Goal: Task Accomplishment & Management: Manage account settings

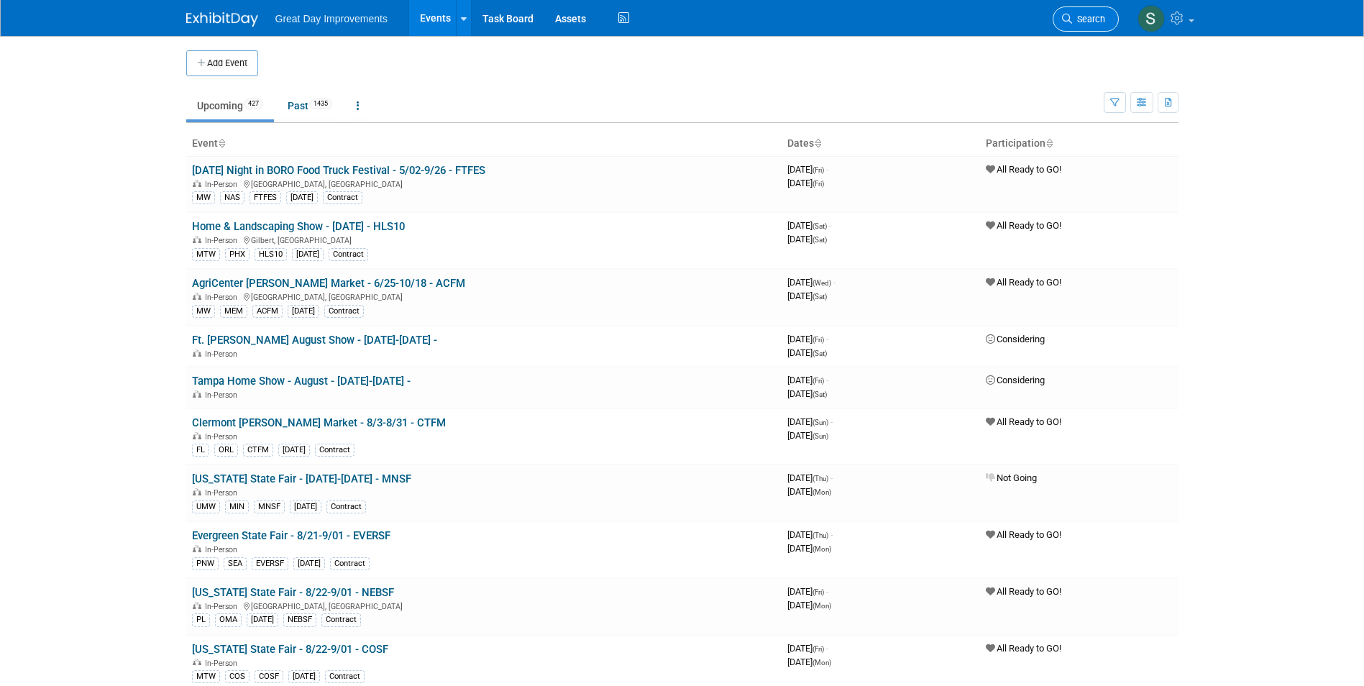
click at [1079, 14] on span "Search" at bounding box center [1088, 19] width 33 height 11
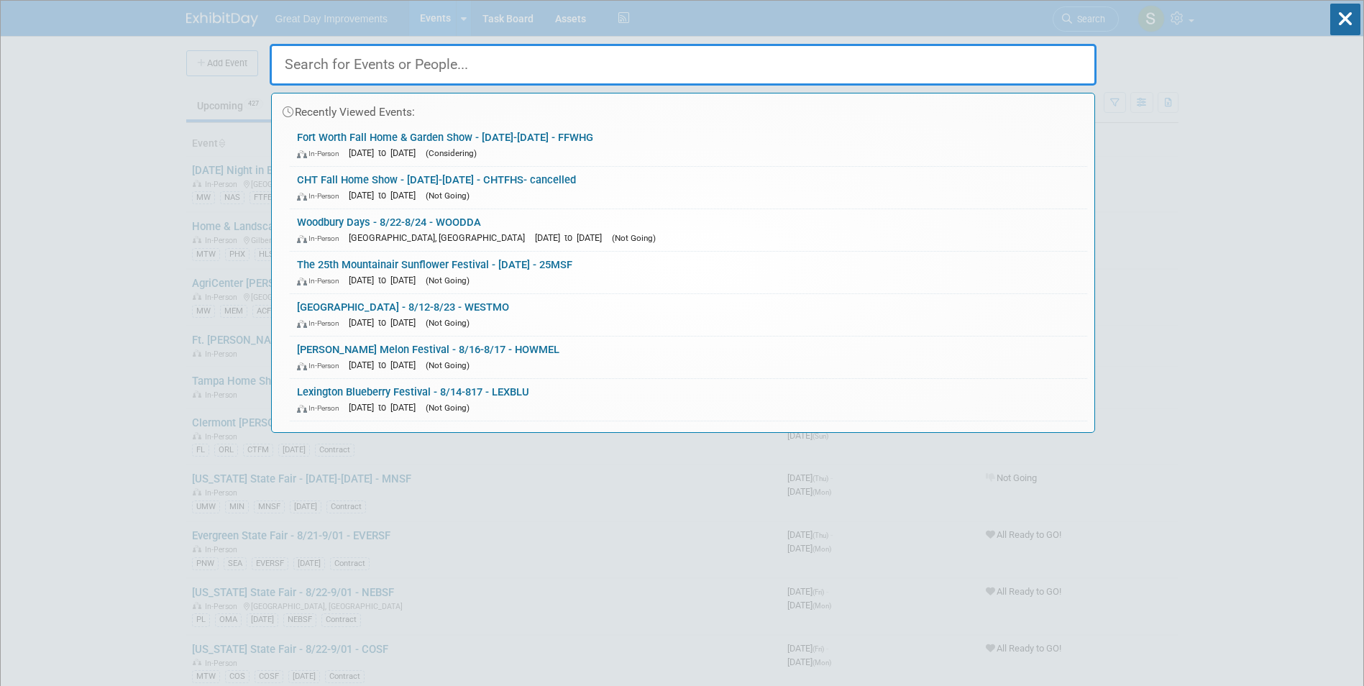
paste input "Delta Fair"
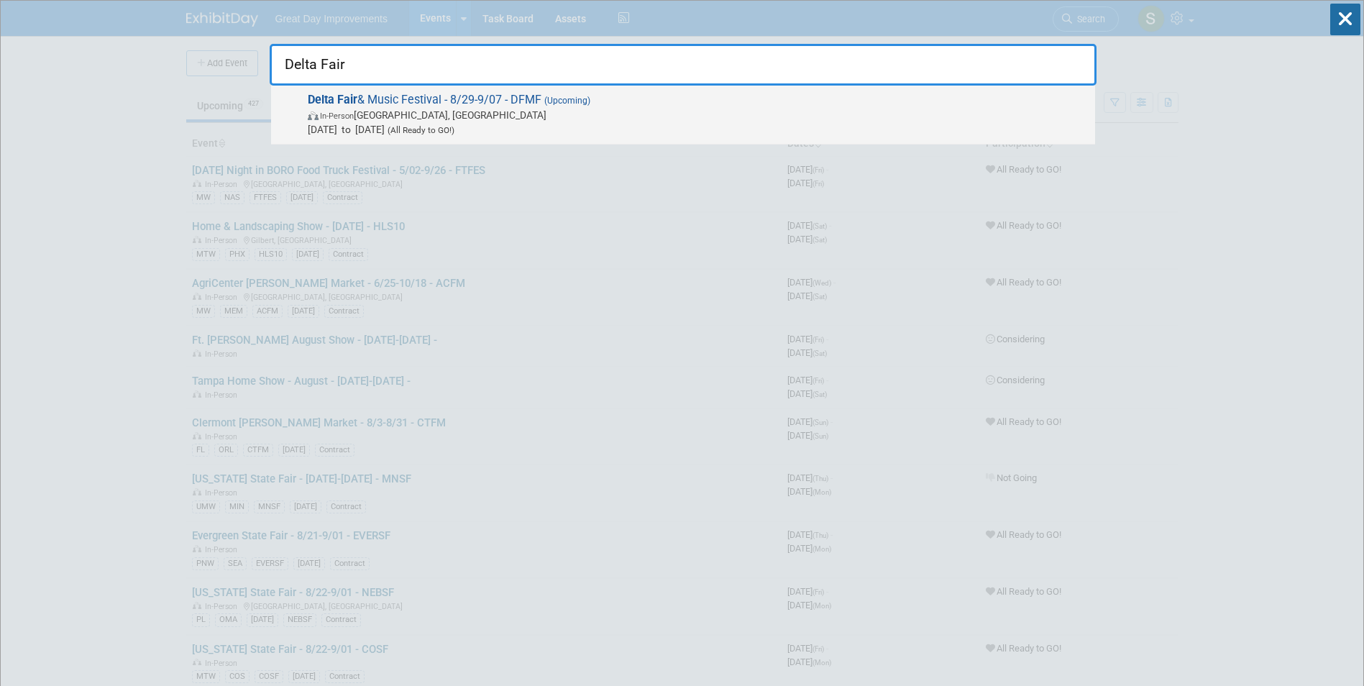
type input "Delta Fair"
click at [472, 112] on span "In-Person Memphis, TN" at bounding box center [698, 115] width 780 height 14
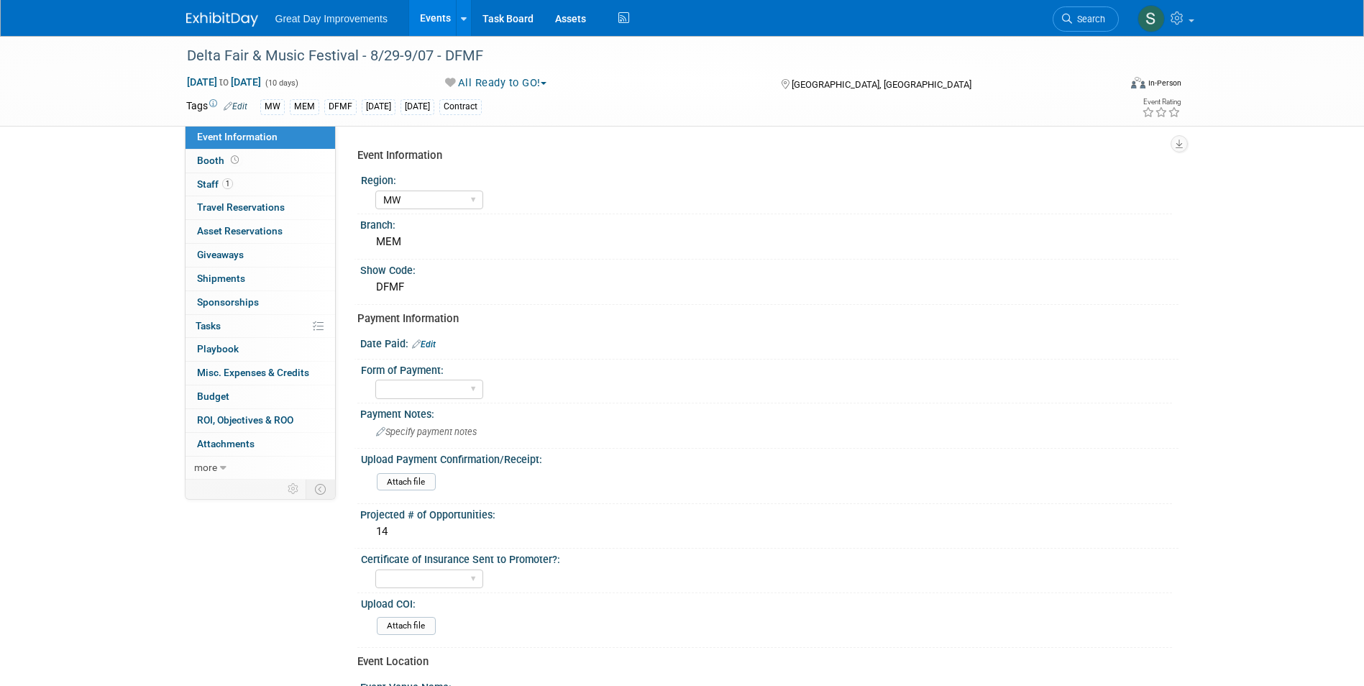
select select "MW"
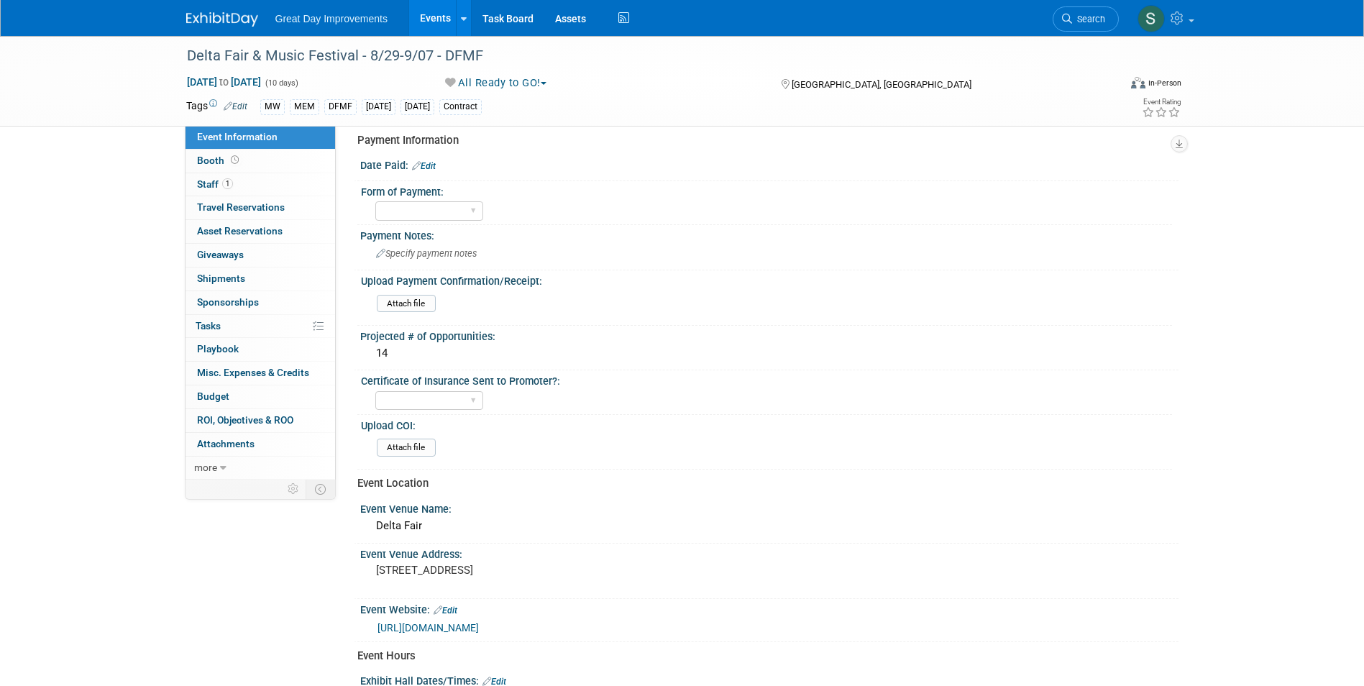
scroll to position [216, 0]
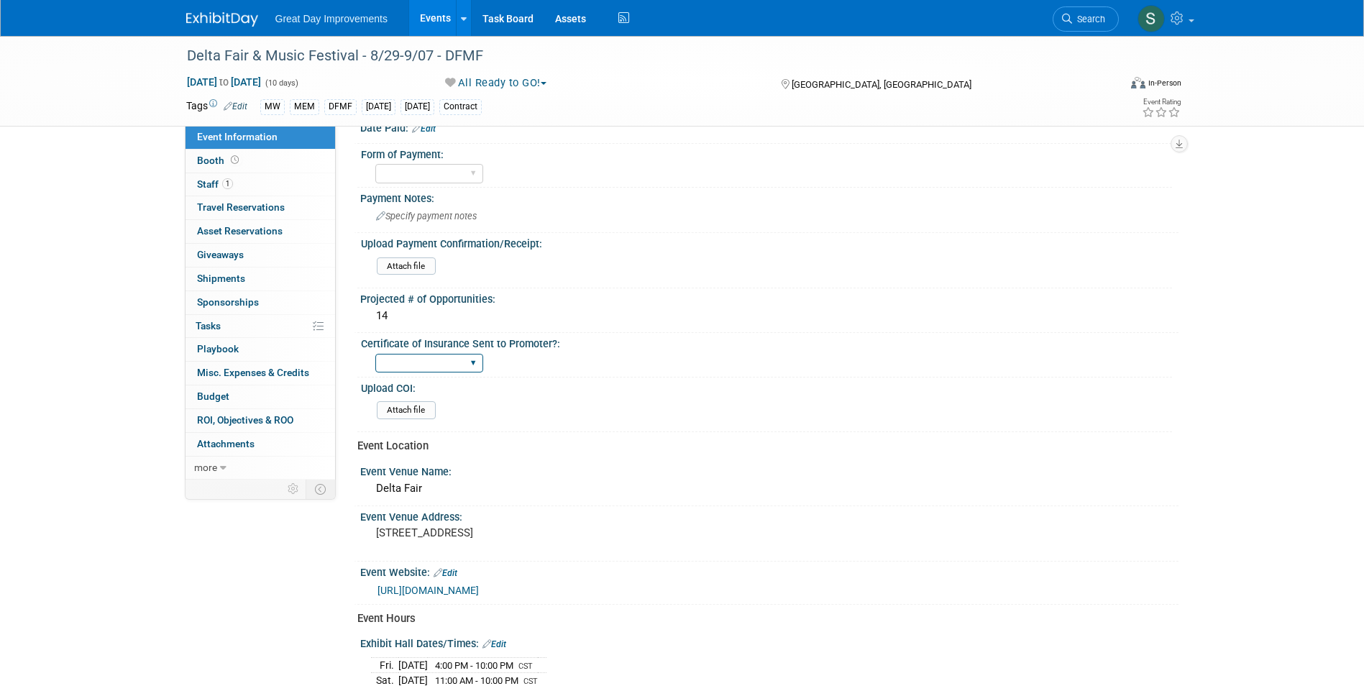
click at [435, 362] on select "Yes No Not Required" at bounding box center [429, 363] width 108 height 19
select select "Yes"
click at [375, 354] on select "Yes No Not Required" at bounding box center [429, 363] width 108 height 19
click at [413, 408] on input "file" at bounding box center [337, 410] width 196 height 17
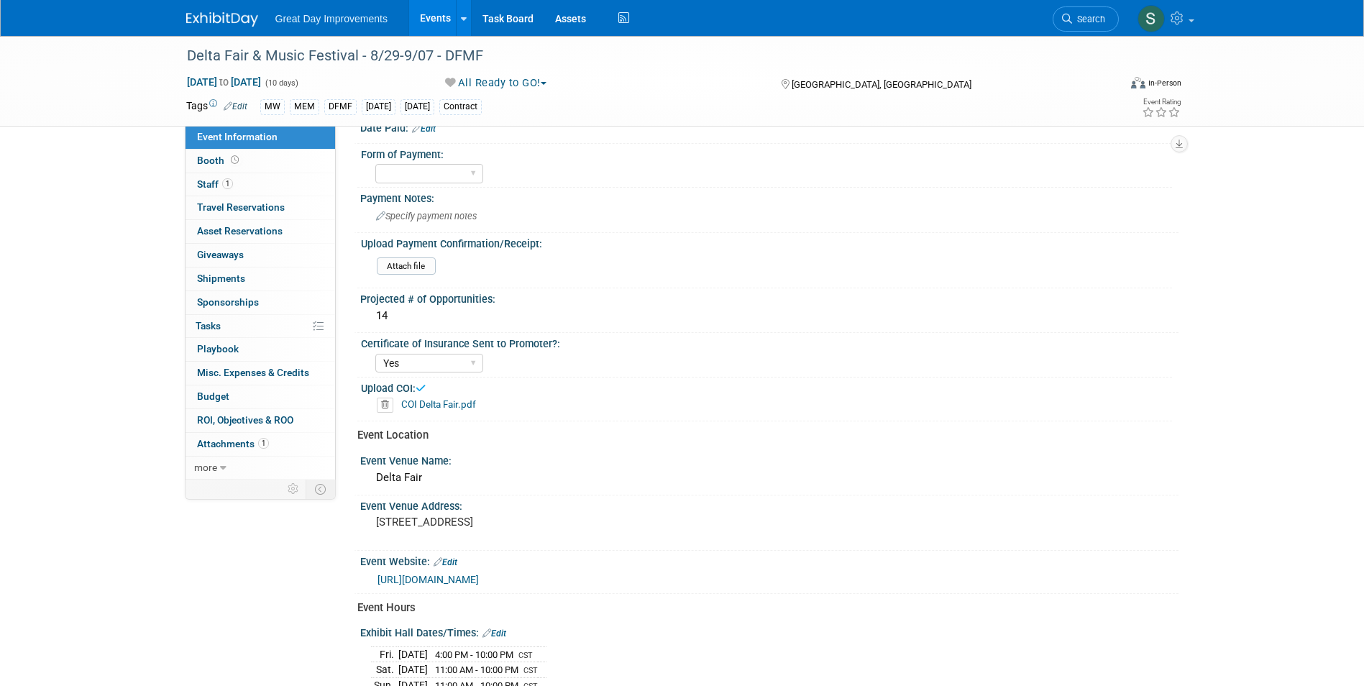
click at [208, 25] on img at bounding box center [222, 19] width 72 height 14
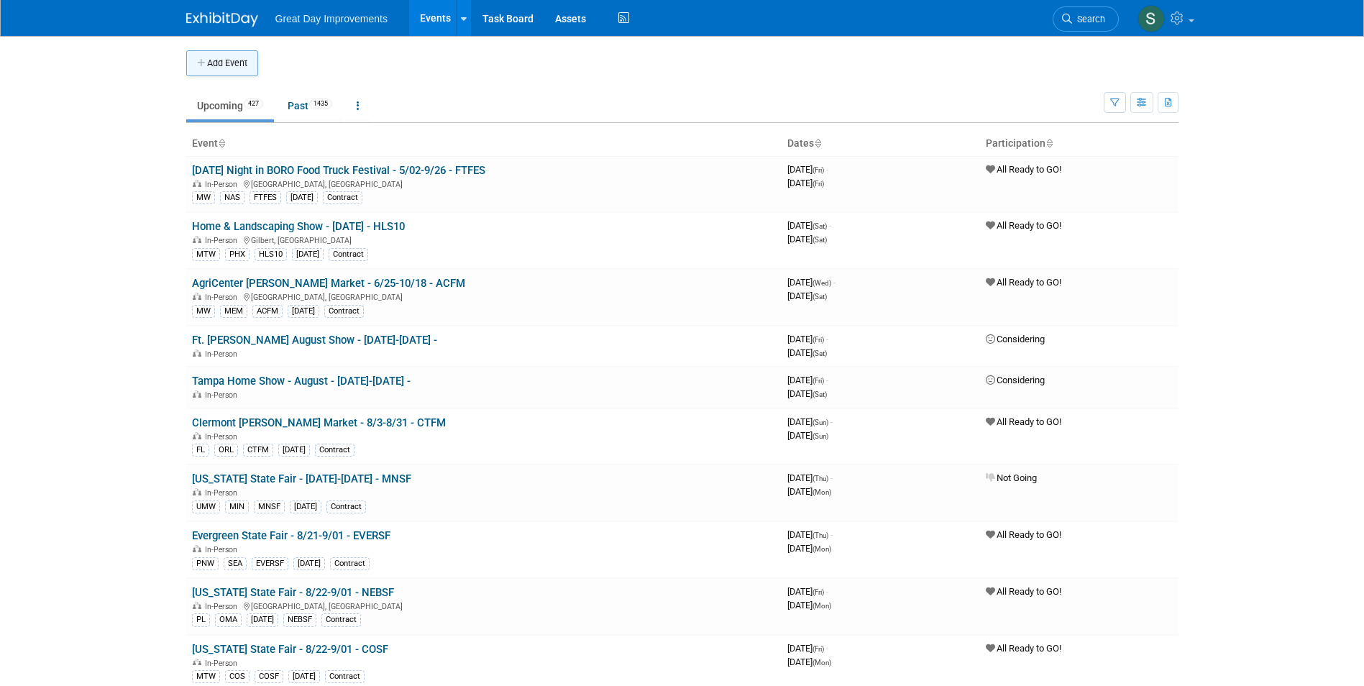
click at [211, 60] on button "Add Event" at bounding box center [222, 63] width 72 height 26
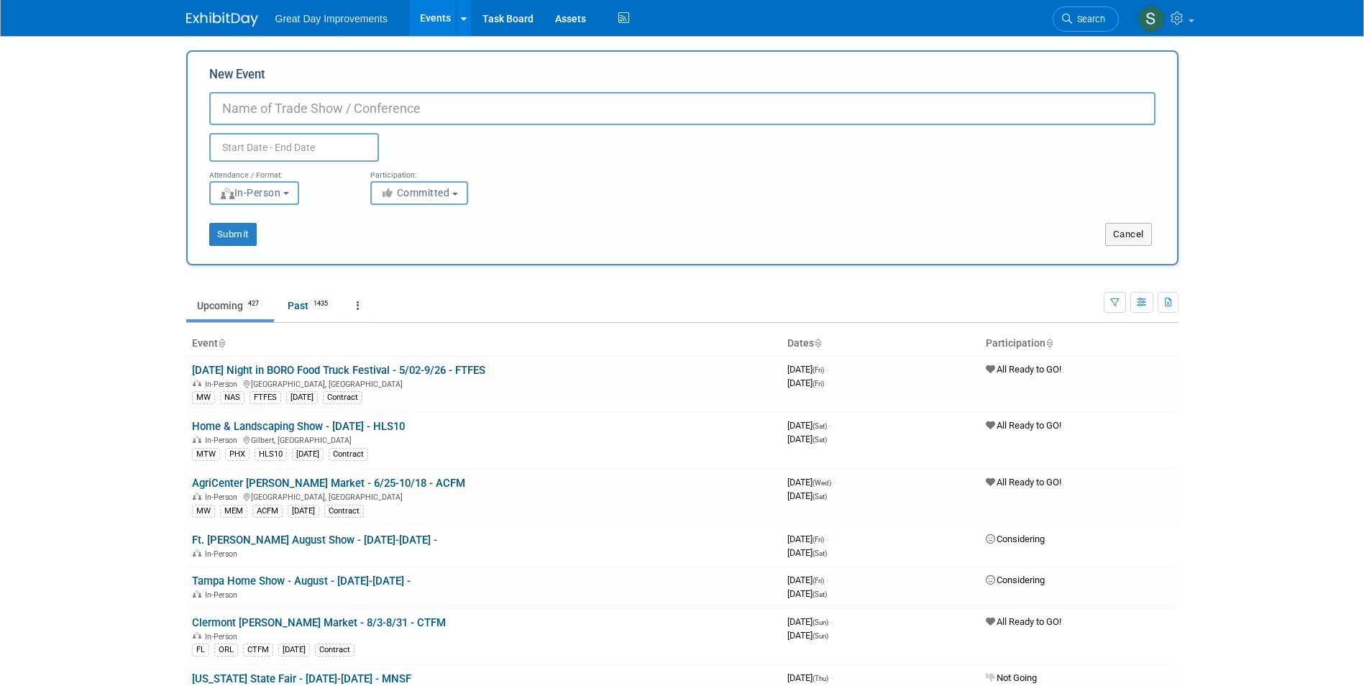
paste input "Austin Big Bloom Home & Garden Show"
type input "Austin Big Bloom Home & Garden Show -2-27-3/01 - ABBHGS"
click at [416, 191] on span "Committed" at bounding box center [415, 193] width 70 height 12
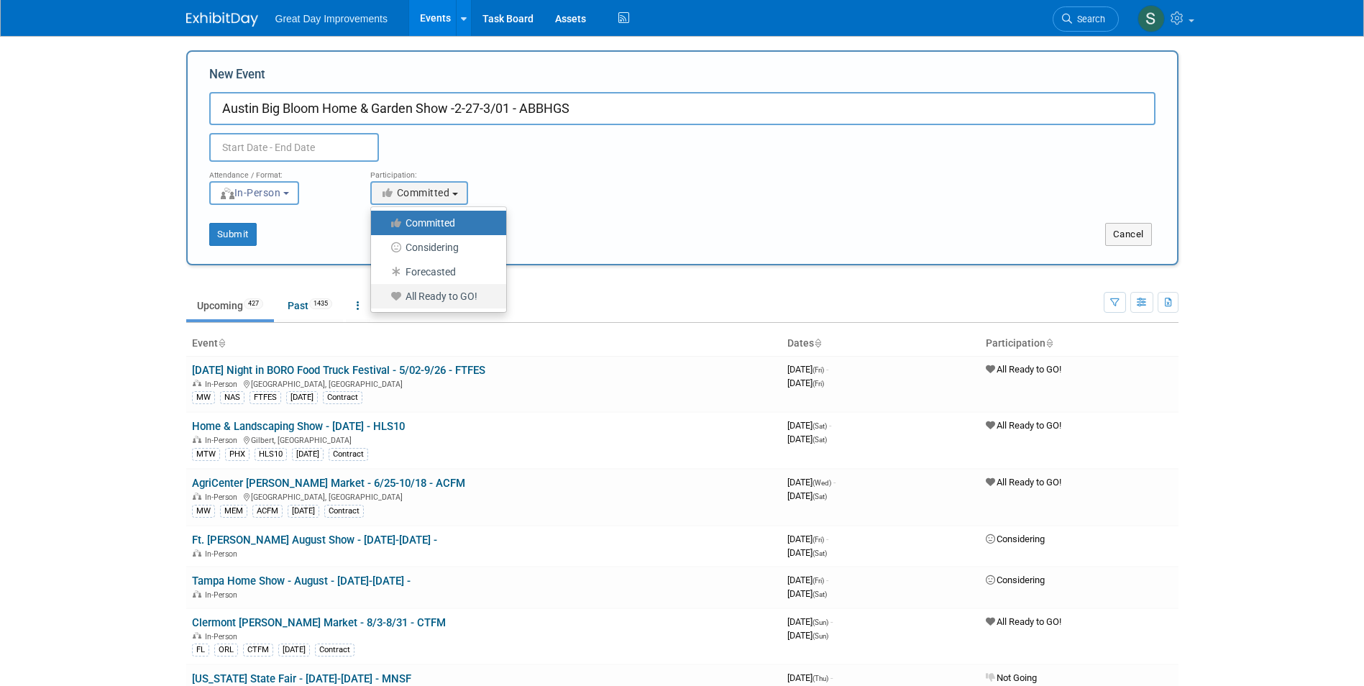
click at [434, 301] on label "All Ready to GO!" at bounding box center [435, 296] width 114 height 19
click at [384, 301] on input "All Ready to GO!" at bounding box center [379, 296] width 9 height 9
select select "102"
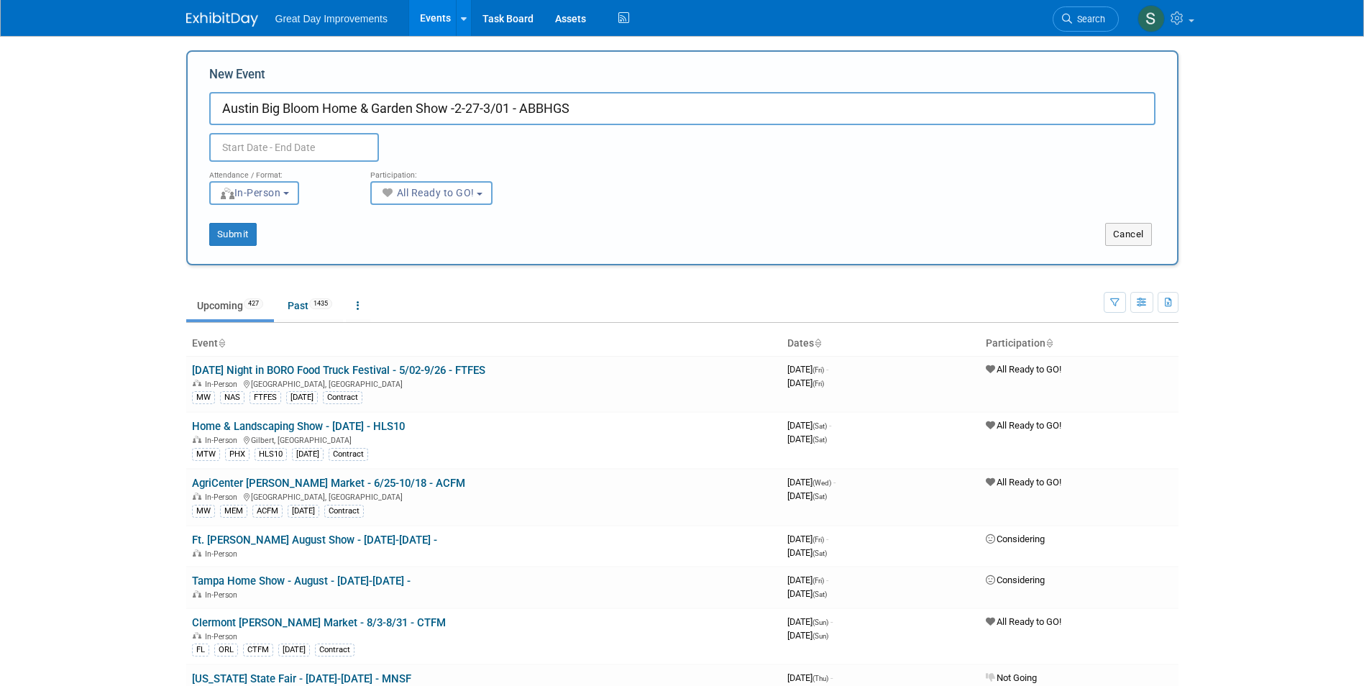
click at [311, 147] on input "text" at bounding box center [294, 147] width 170 height 29
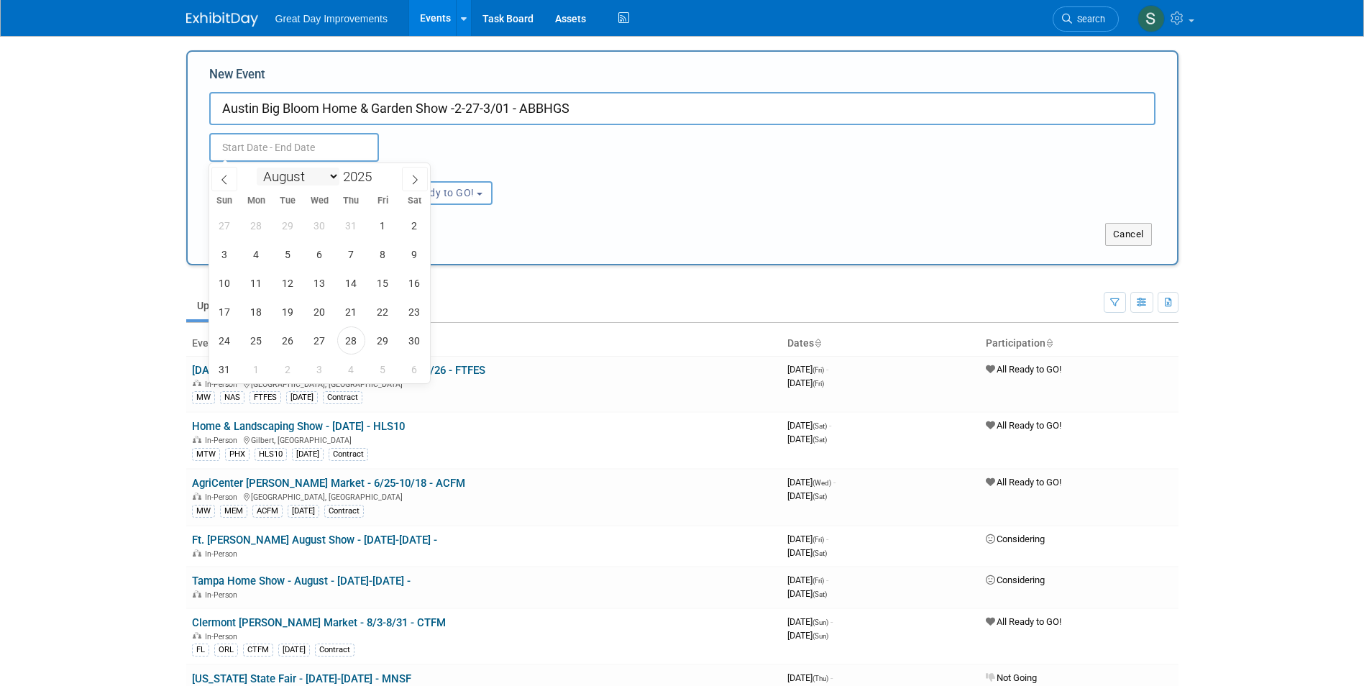
click at [326, 178] on select "January February March April May June July August September October November De…" at bounding box center [298, 177] width 83 height 18
select select "1"
click at [257, 168] on select "January February March April May June July August September October November De…" at bounding box center [298, 177] width 83 height 18
click at [379, 172] on span at bounding box center [378, 172] width 10 height 9
type input "2026"
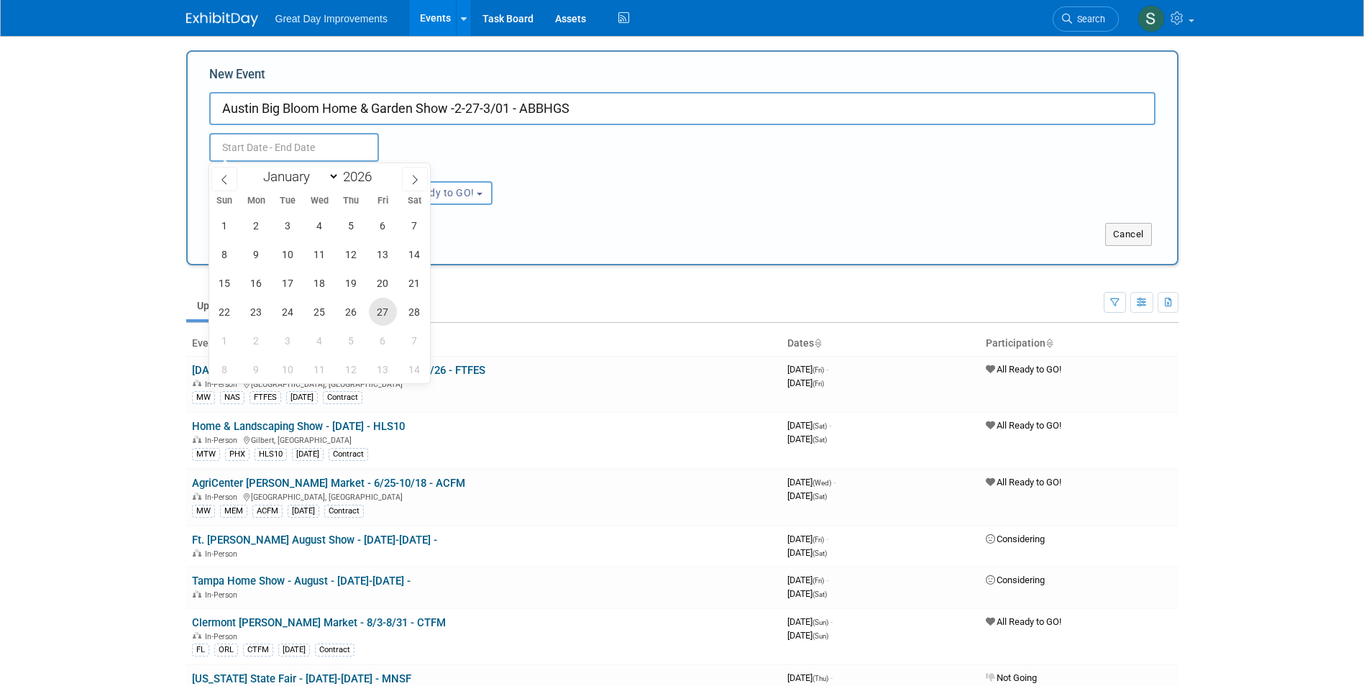
click at [383, 311] on span "27" at bounding box center [383, 312] width 28 height 28
click at [229, 338] on span "1" at bounding box center [225, 340] width 28 height 28
type input "Feb 27, 2026 to Mar 1, 2026"
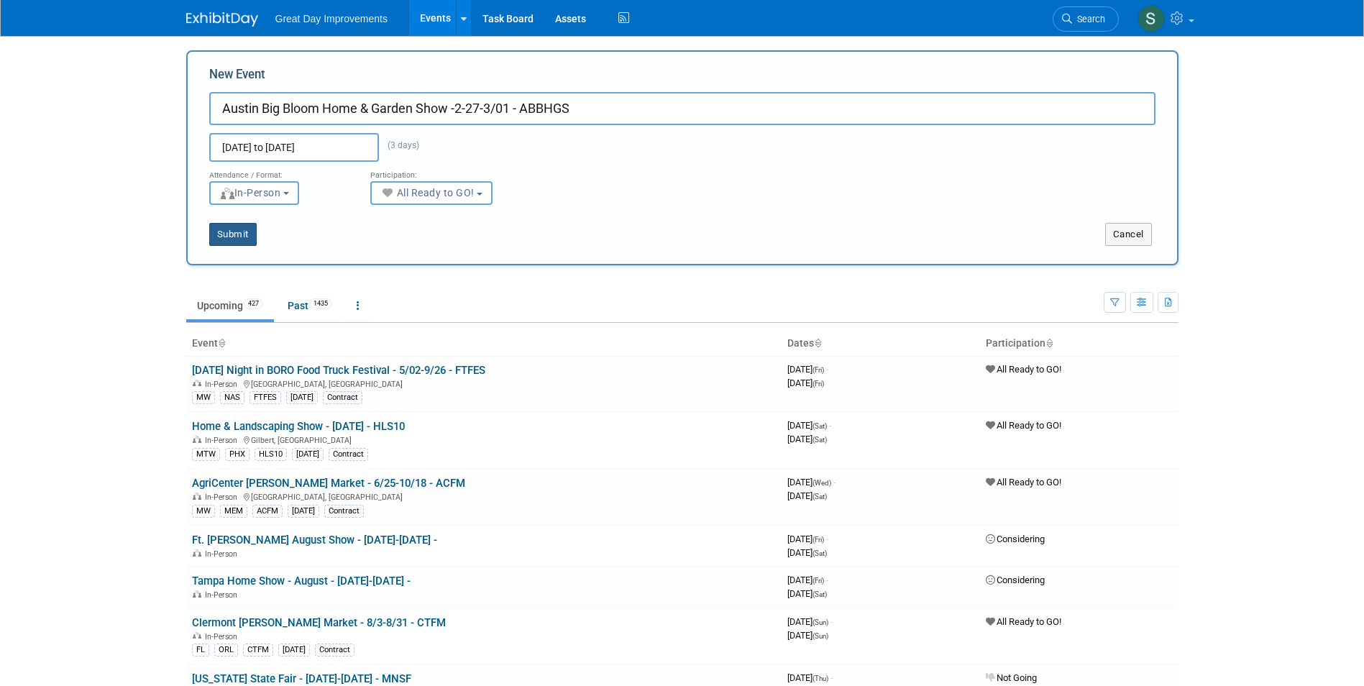
click at [243, 237] on button "Submit" at bounding box center [232, 234] width 47 height 23
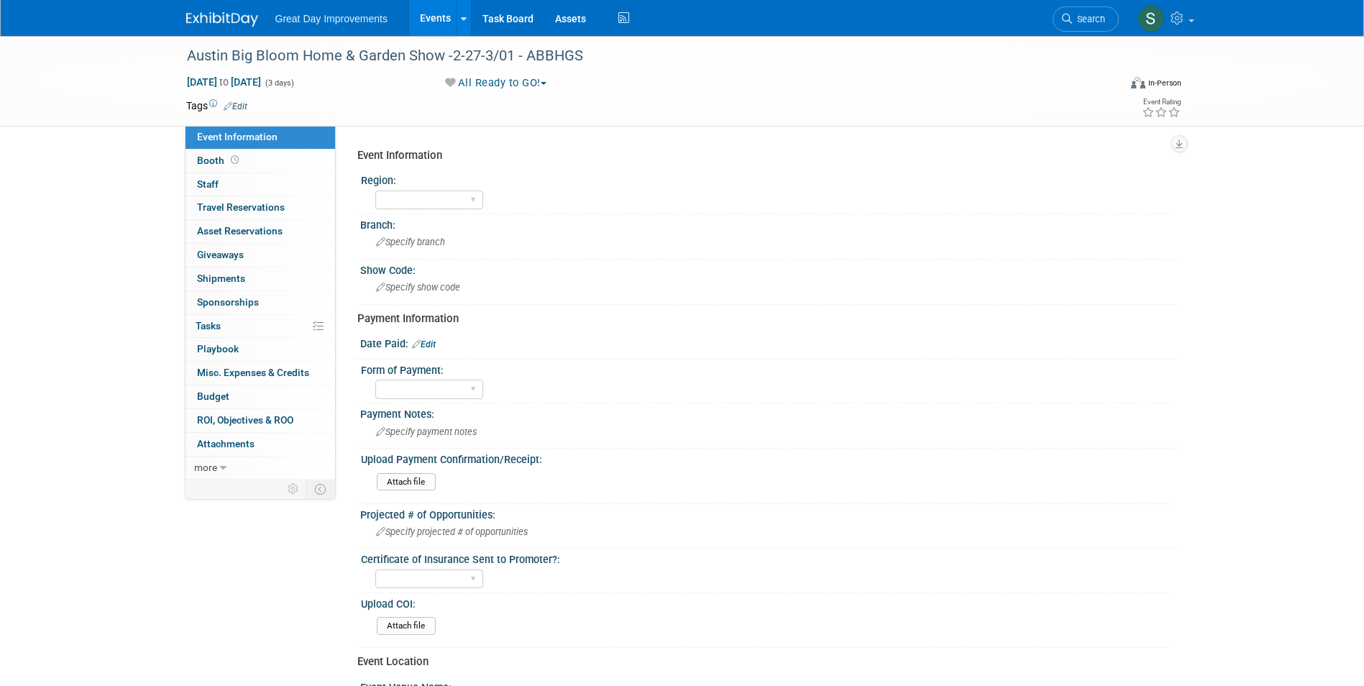
click at [234, 104] on link "Edit" at bounding box center [236, 106] width 24 height 10
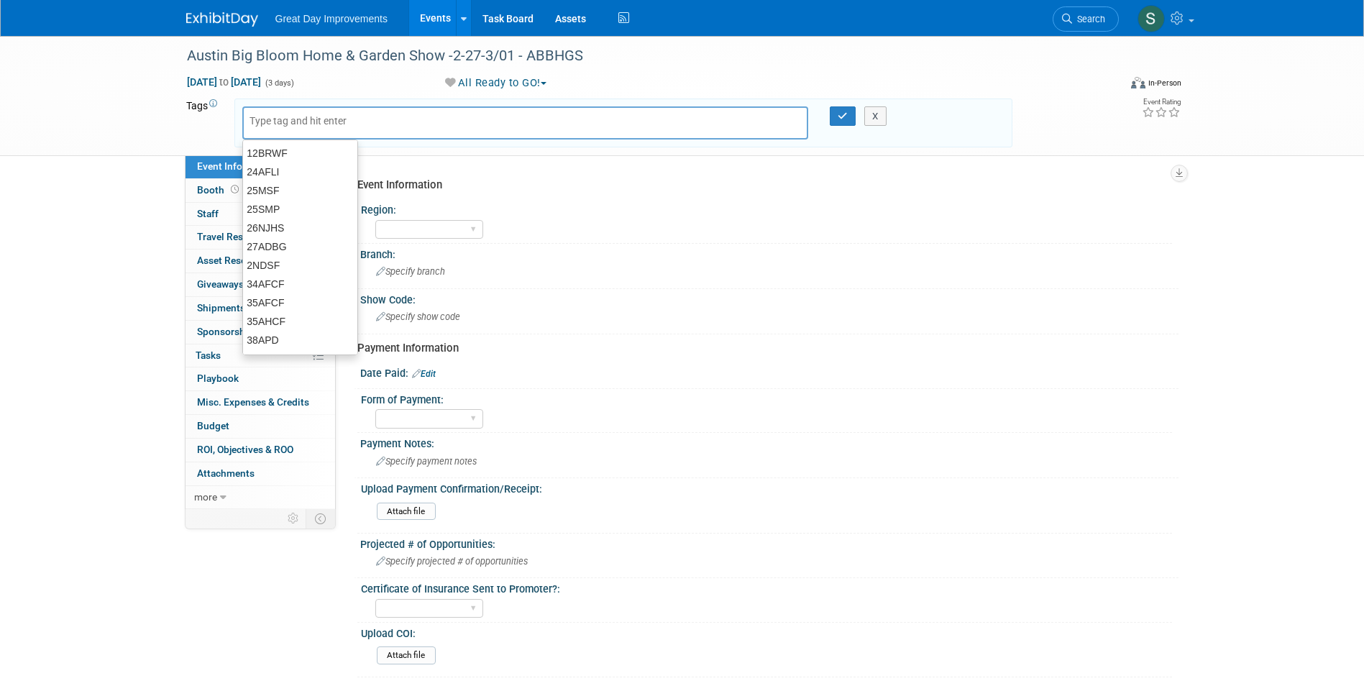
click at [262, 118] on input "text" at bounding box center [307, 121] width 115 height 14
type input "SC"
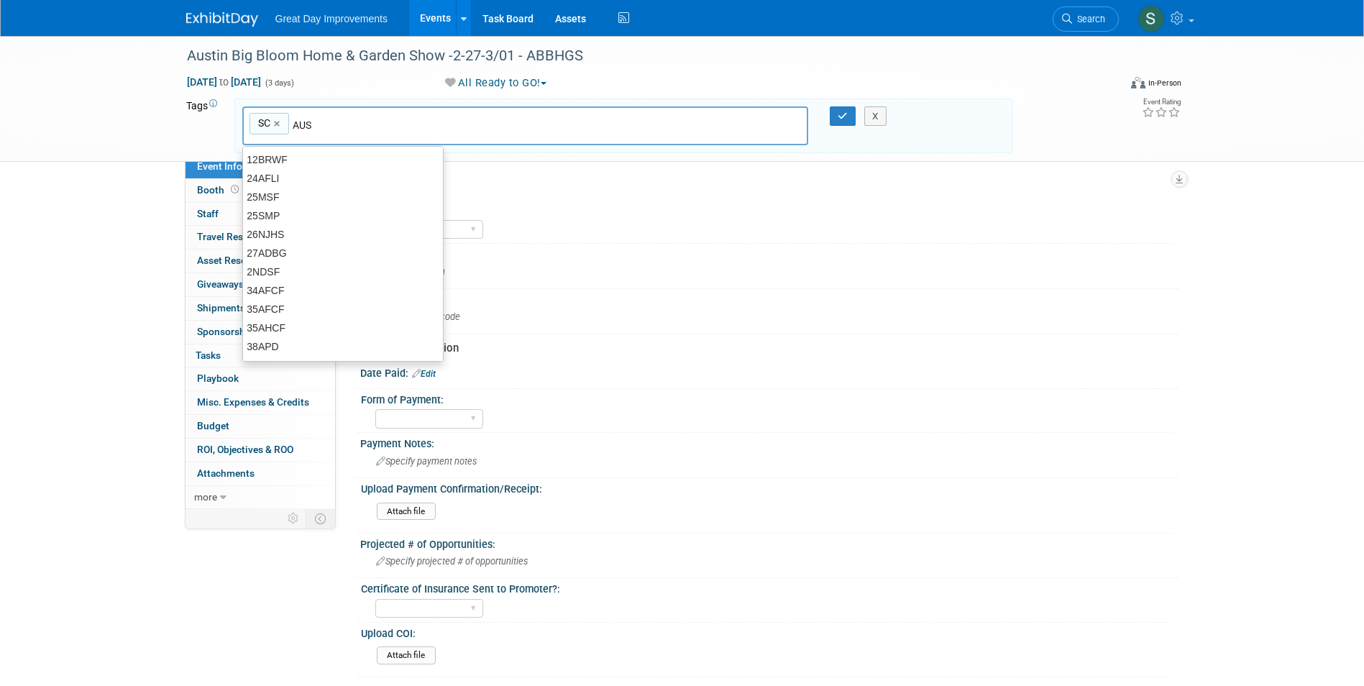
type input "AUS"
type input "SC, AUS"
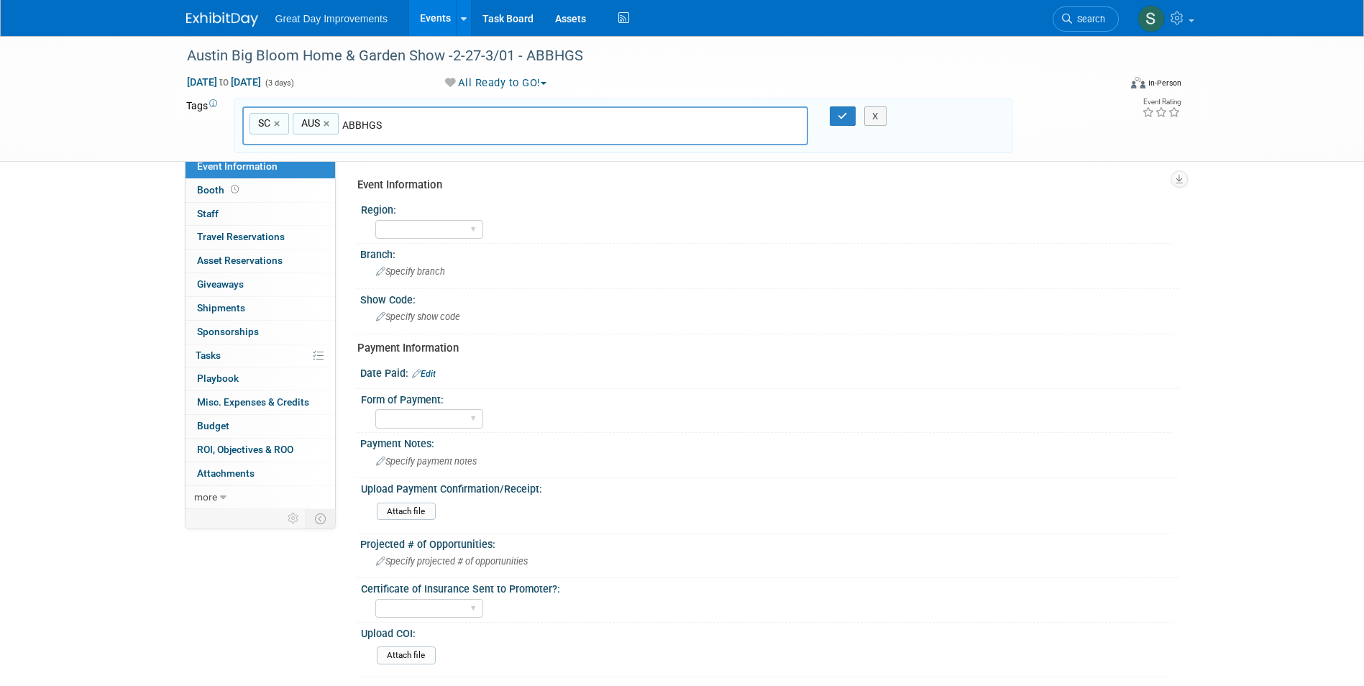
type input "ABBHGS"
type input "SC, AUS, ABBHGS"
type input "[DATE]"
type input "SC, AUS, ABBHGS, FEB26"
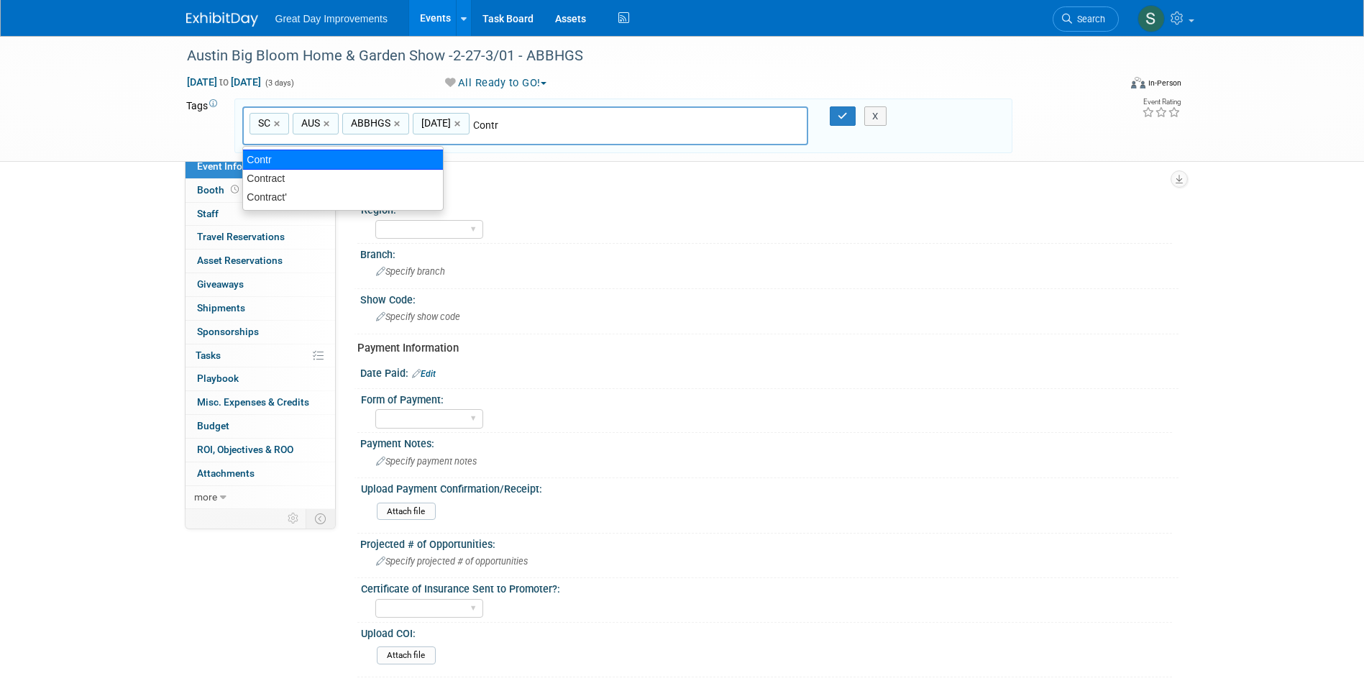
type input "Contract"
type input "SC, AUS, ABBHGS, FEB26, Contract"
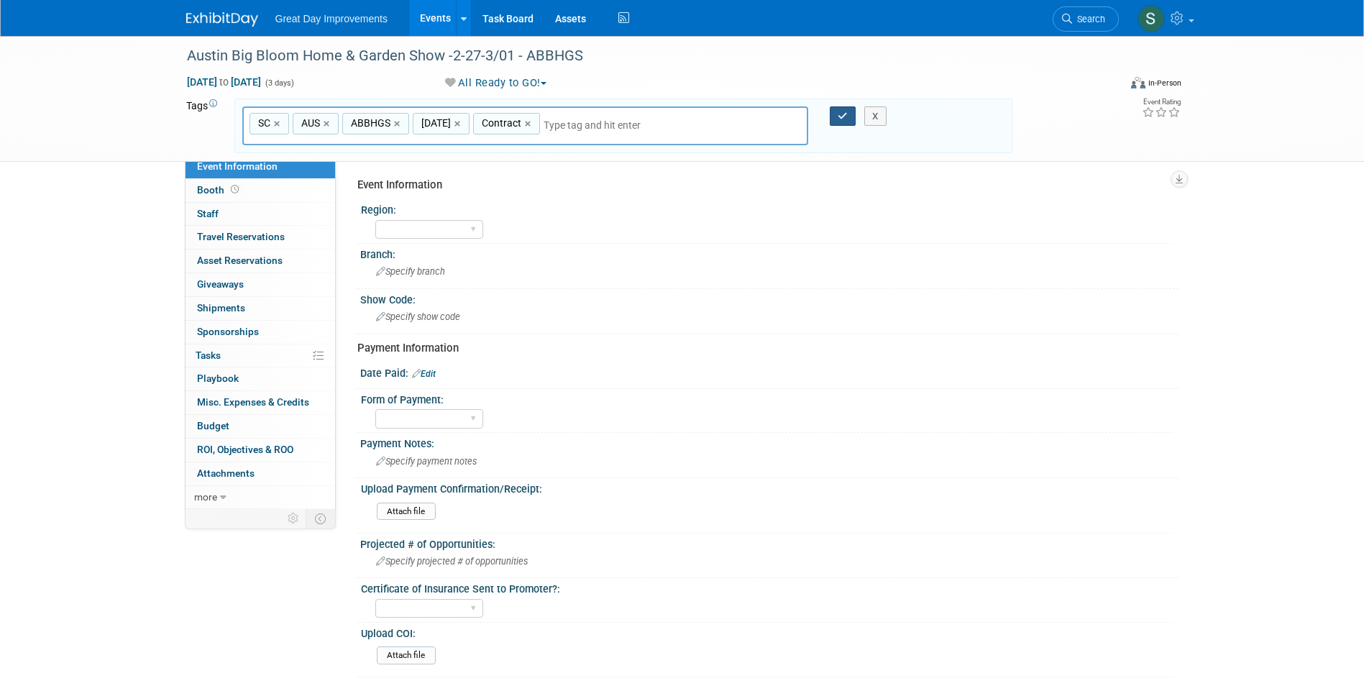
click at [837, 110] on button "button" at bounding box center [843, 116] width 26 height 20
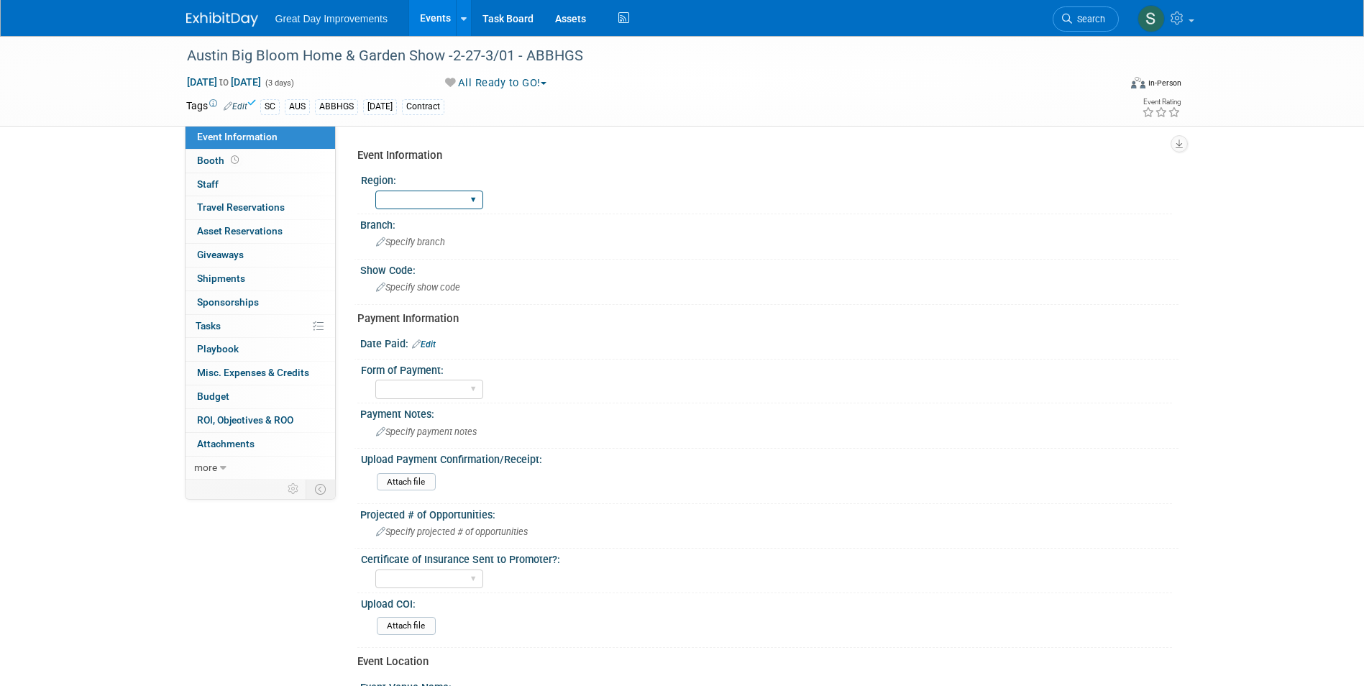
click at [464, 193] on select "GC MA MW MTW NE NEW OV PL PNW SA SE SC UMW FL" at bounding box center [429, 200] width 108 height 19
select select "SC"
click at [375, 191] on select "GC MA MW MTW NE NEW OV PL PNW SA SE SC UMW FL" at bounding box center [429, 200] width 108 height 19
click at [434, 235] on div "Specify branch" at bounding box center [769, 242] width 797 height 22
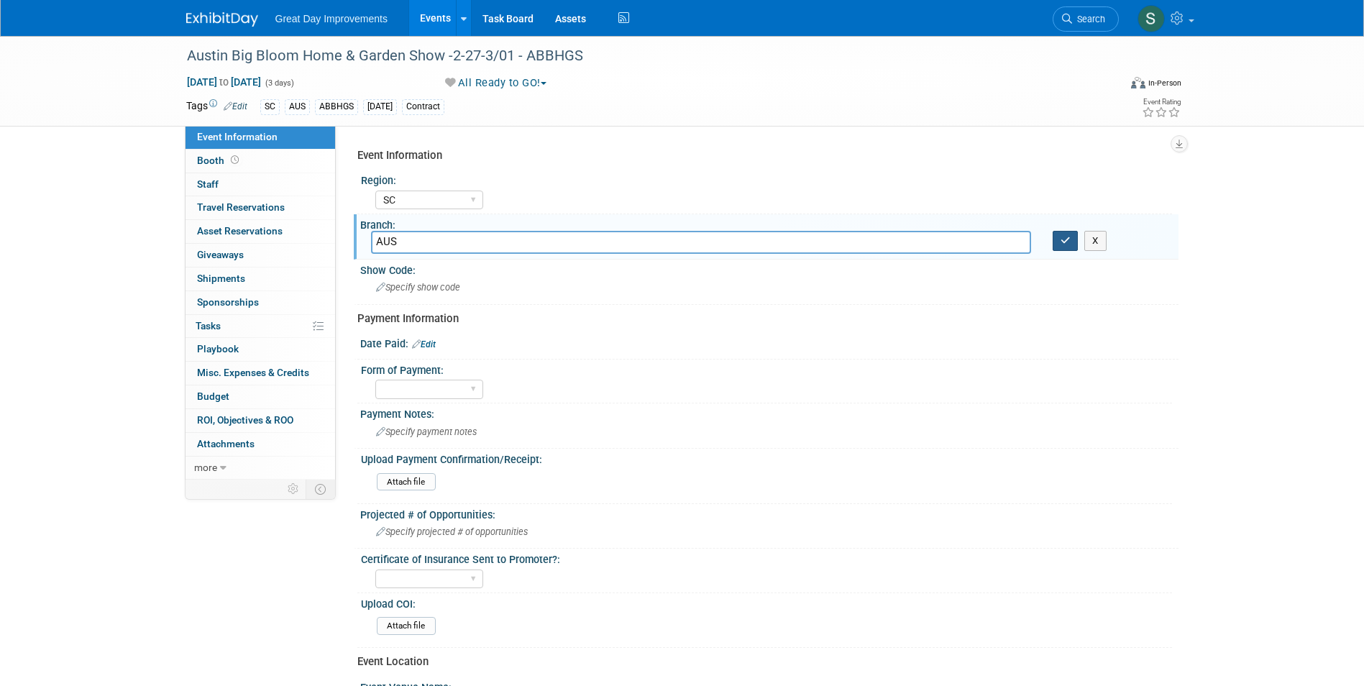
type input "AUS"
click at [1062, 244] on icon "button" at bounding box center [1066, 240] width 10 height 9
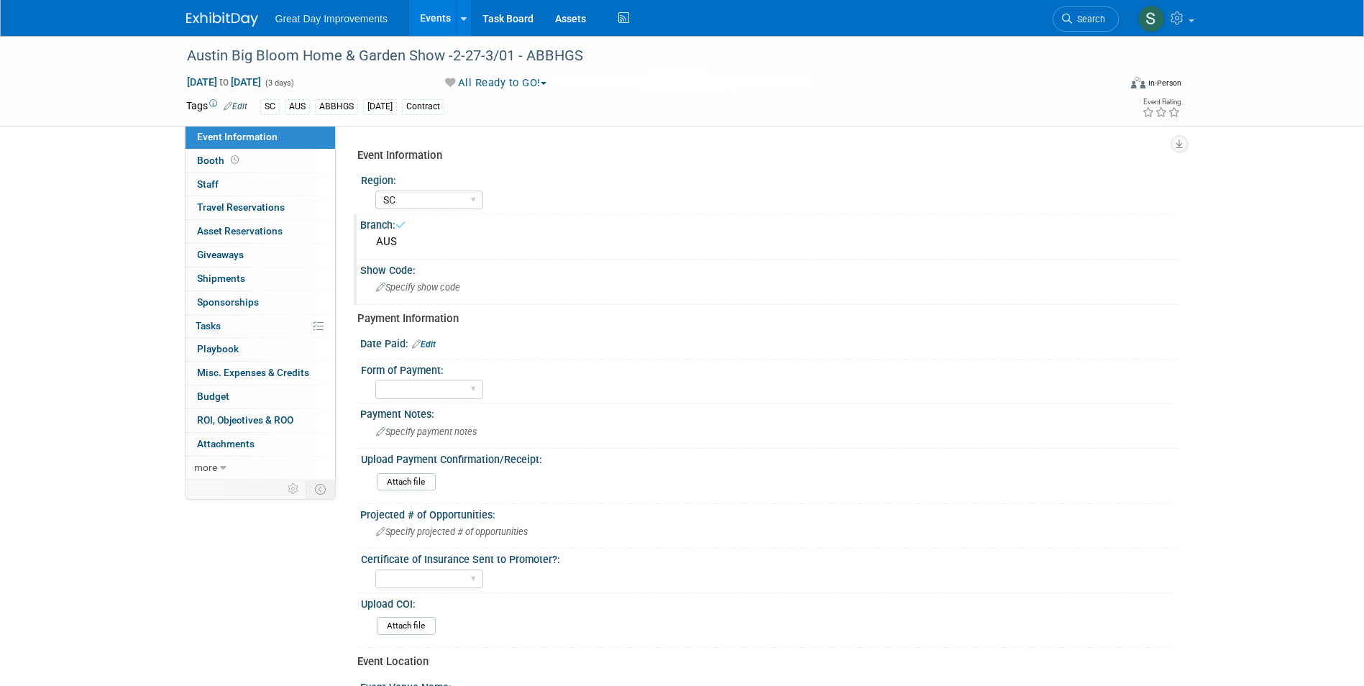
click at [434, 287] on span "Specify show code" at bounding box center [418, 287] width 84 height 11
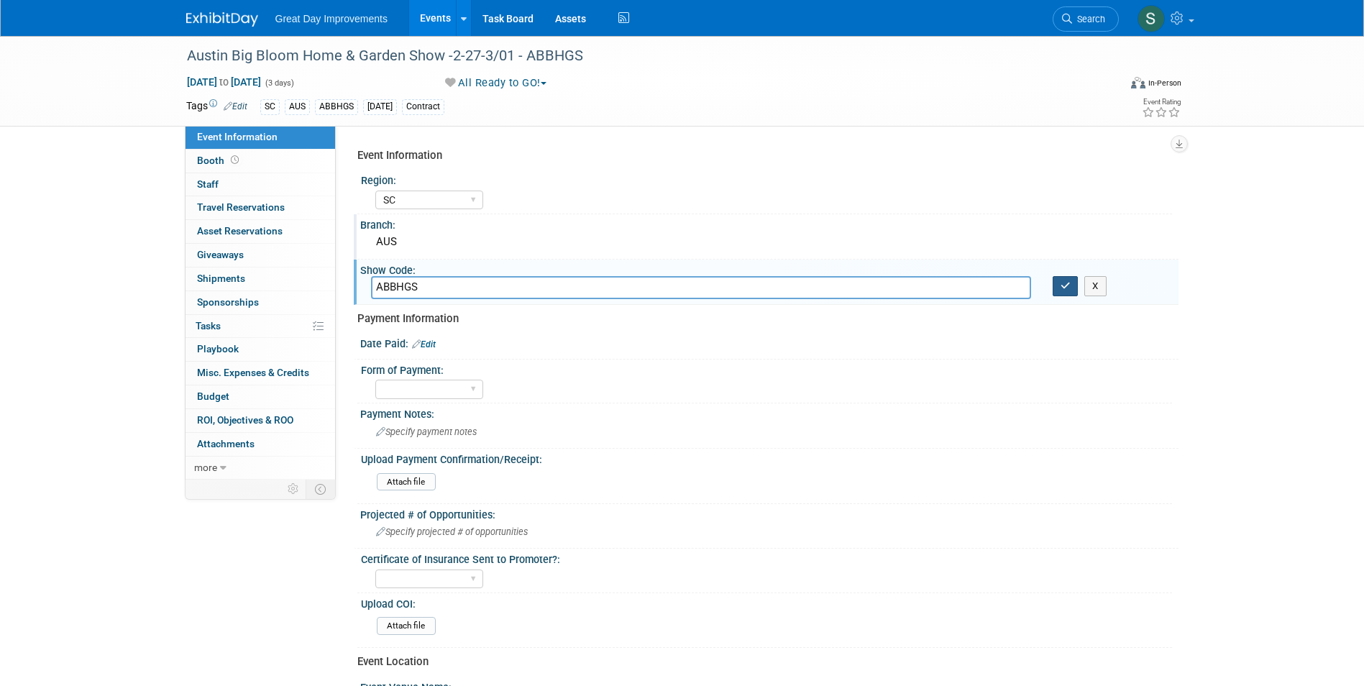
type input "ABBHGS"
click at [1058, 291] on button "button" at bounding box center [1066, 286] width 26 height 20
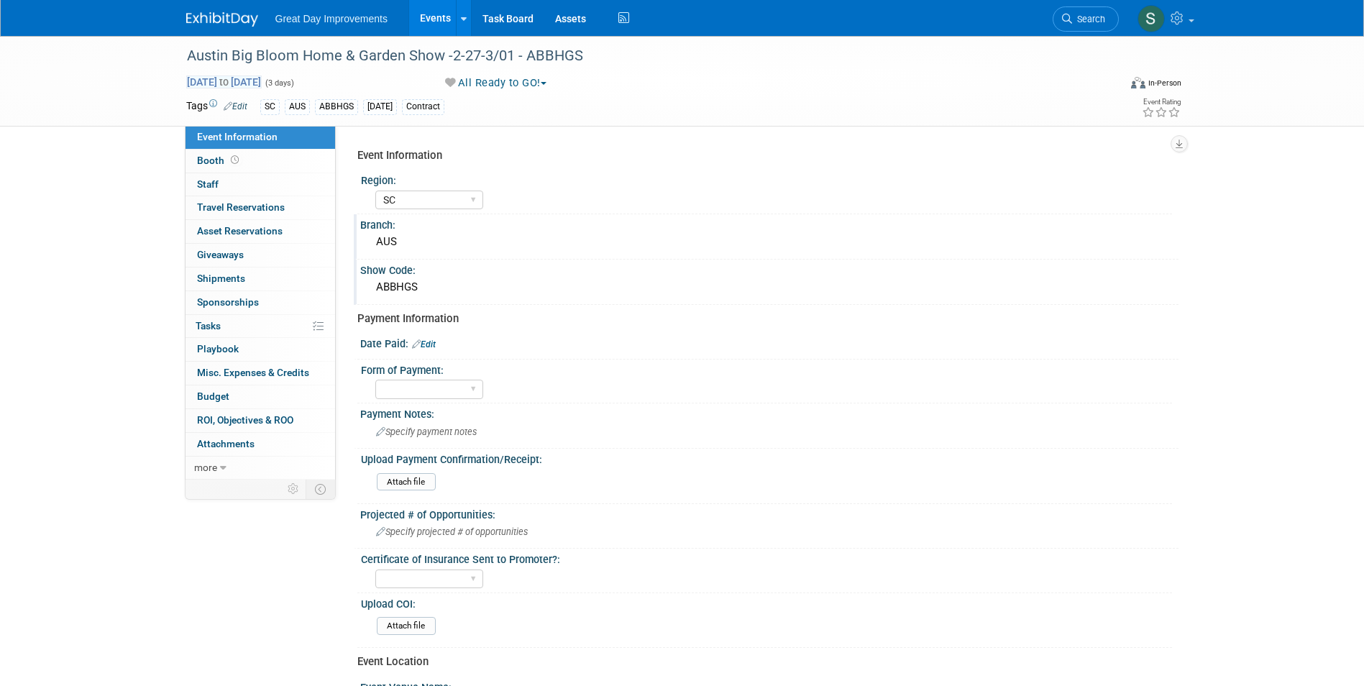
click at [214, 87] on span "Feb 27, 2026 to Mar 1, 2026" at bounding box center [224, 82] width 76 height 13
select select "1"
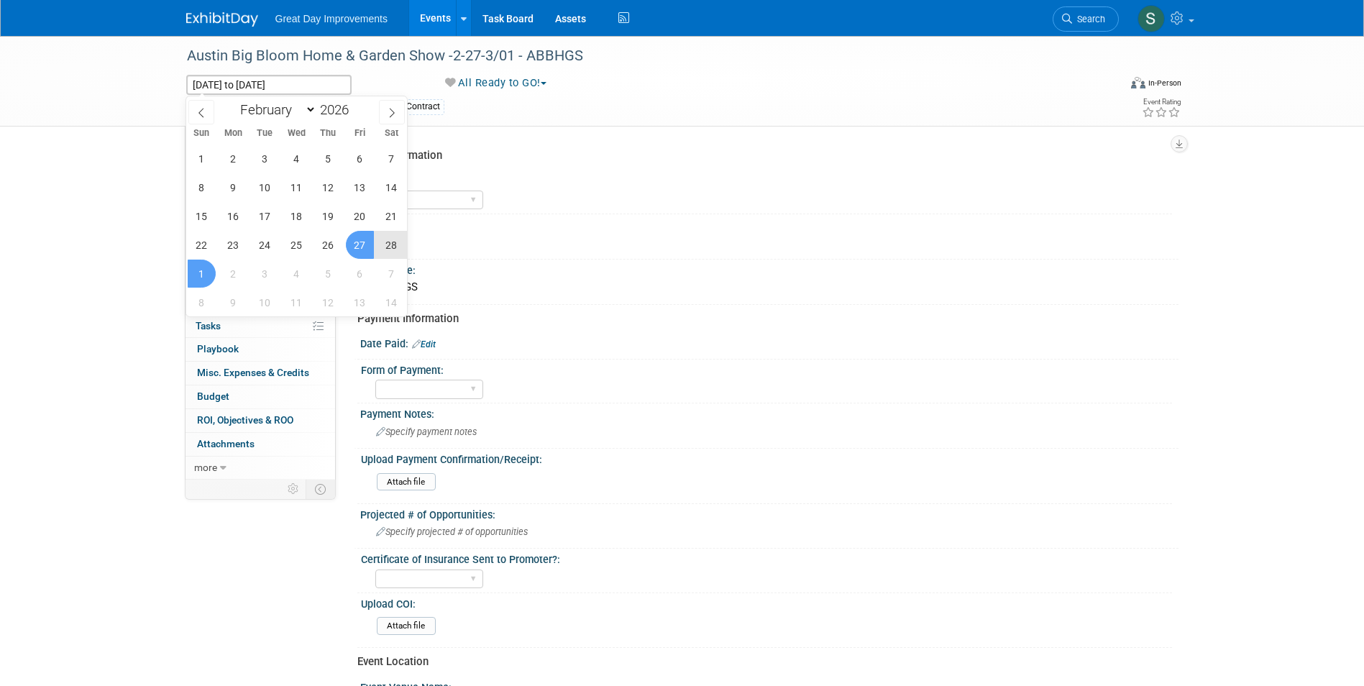
click at [716, 127] on div "Austin Big Bloom Home & Garden Show -2-27-3/01 - ABBHGS Feb 27, 2026 to Mar 1, …" at bounding box center [682, 81] width 1364 height 91
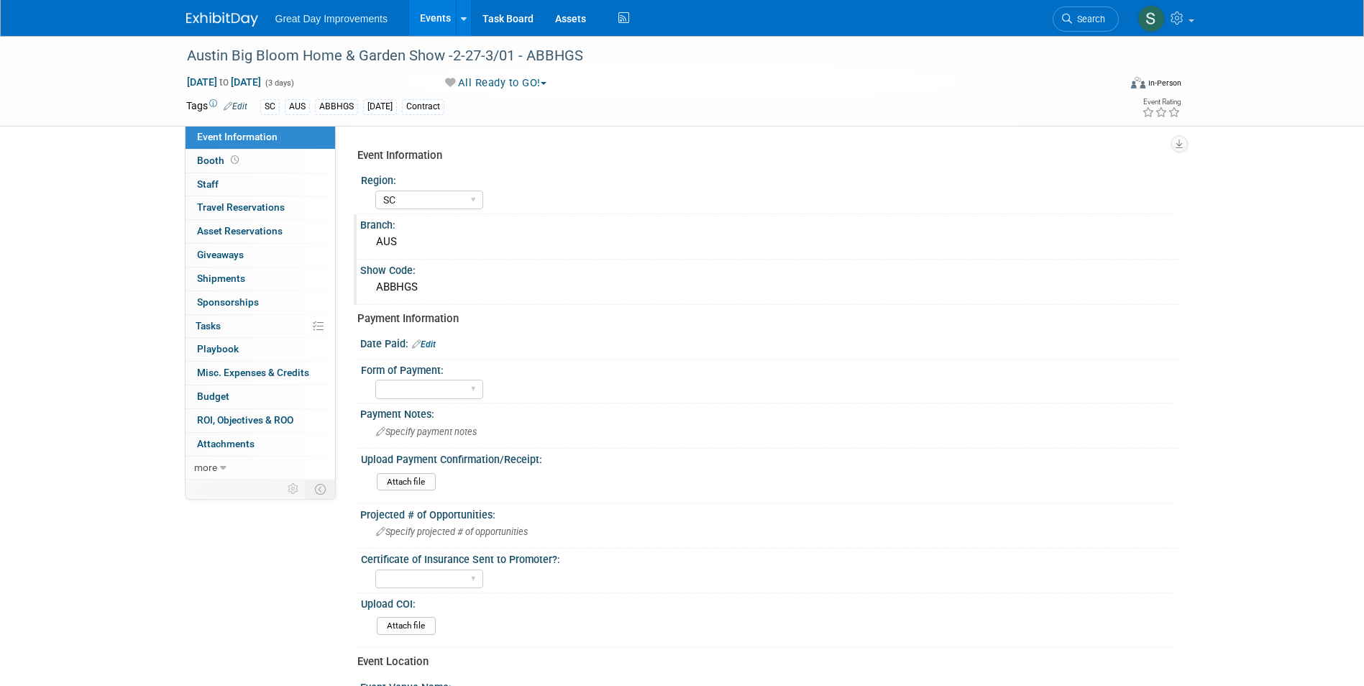
click at [255, 24] on img at bounding box center [222, 19] width 72 height 14
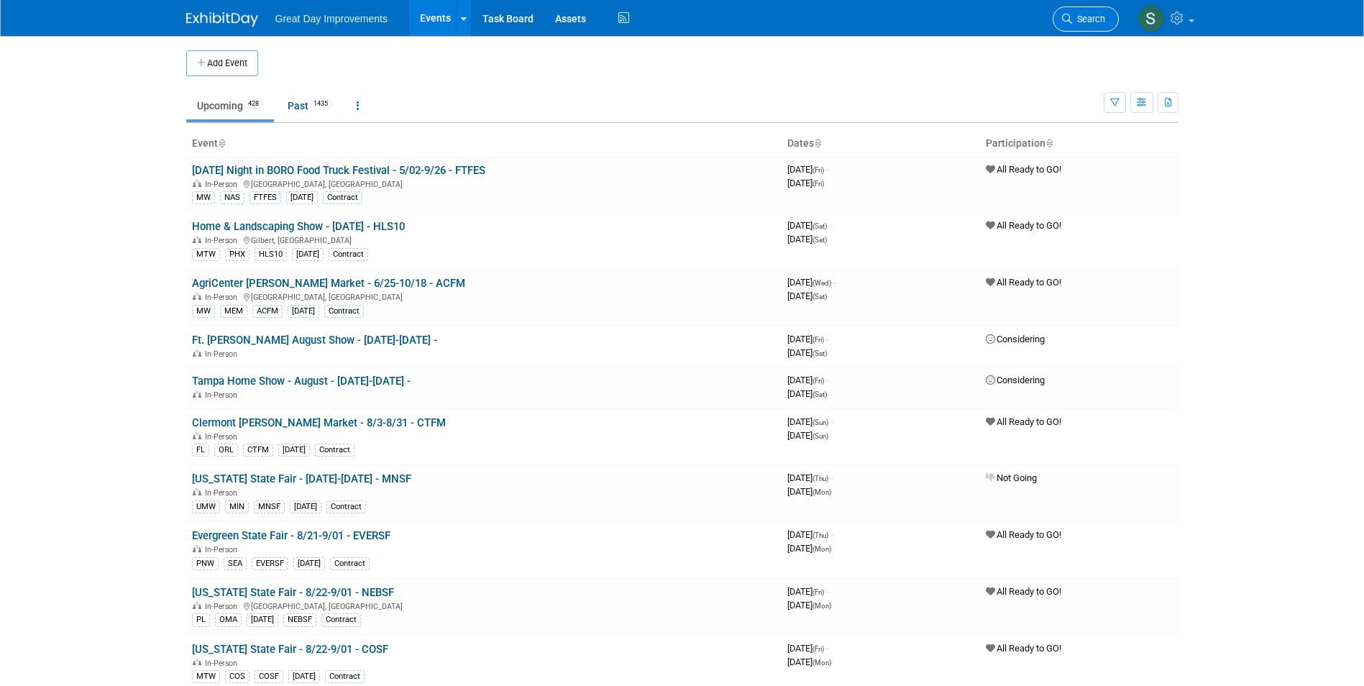
click at [1105, 13] on link "Search" at bounding box center [1086, 18] width 66 height 25
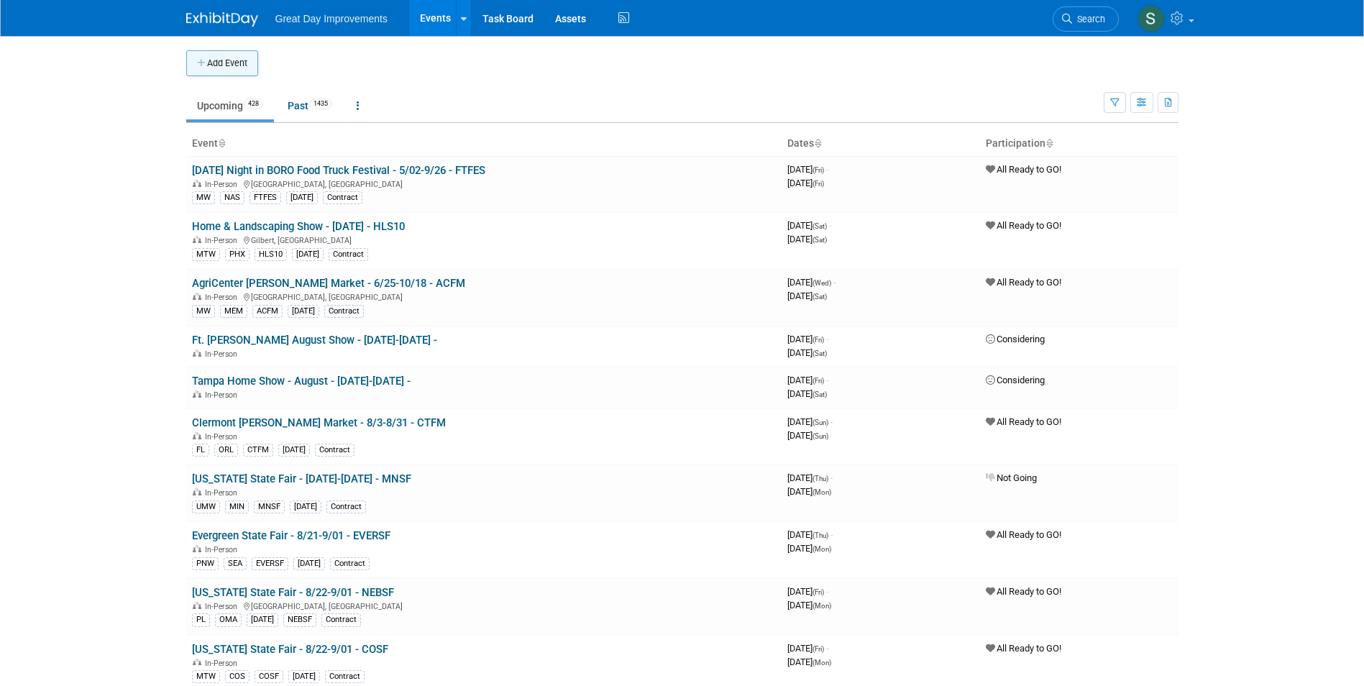
click at [238, 55] on button "Add Event" at bounding box center [222, 63] width 72 height 26
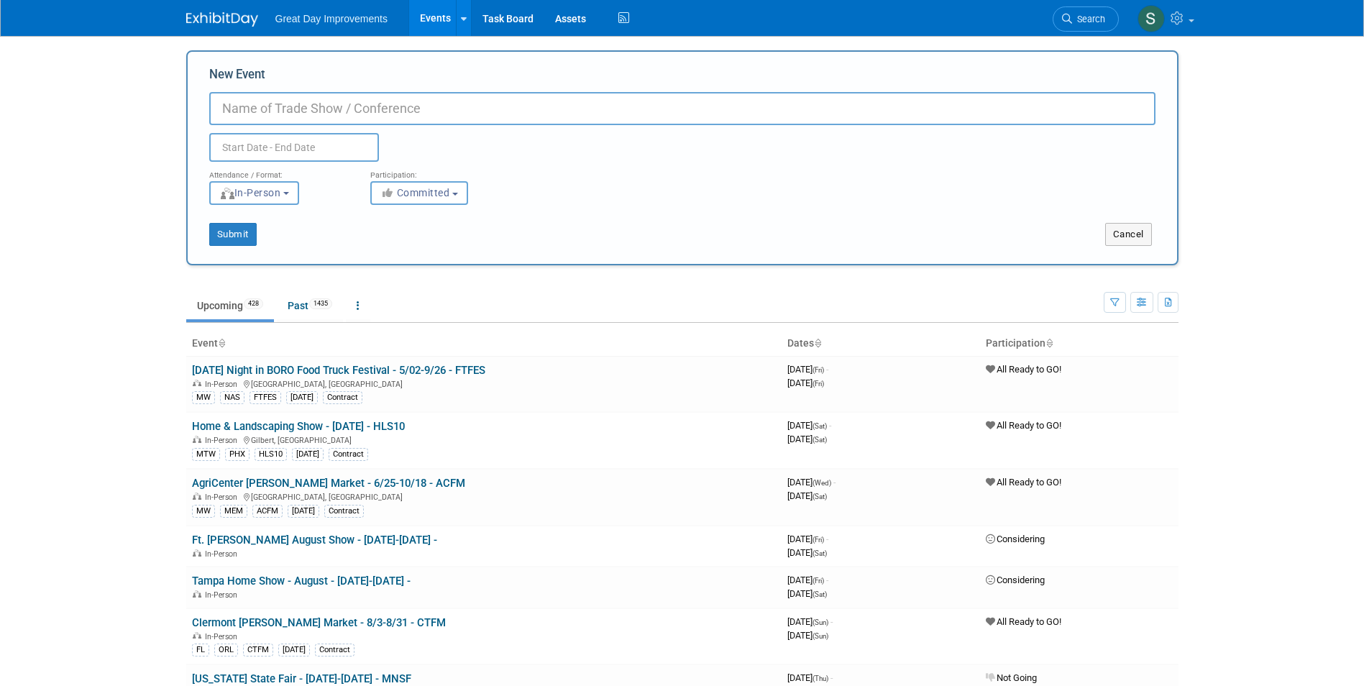
paste input "2026 San Antonio Big Bloom Home"
type input "2026 San Antonio Big Bloom Home - 3/27-3/29 - BIGBLO"
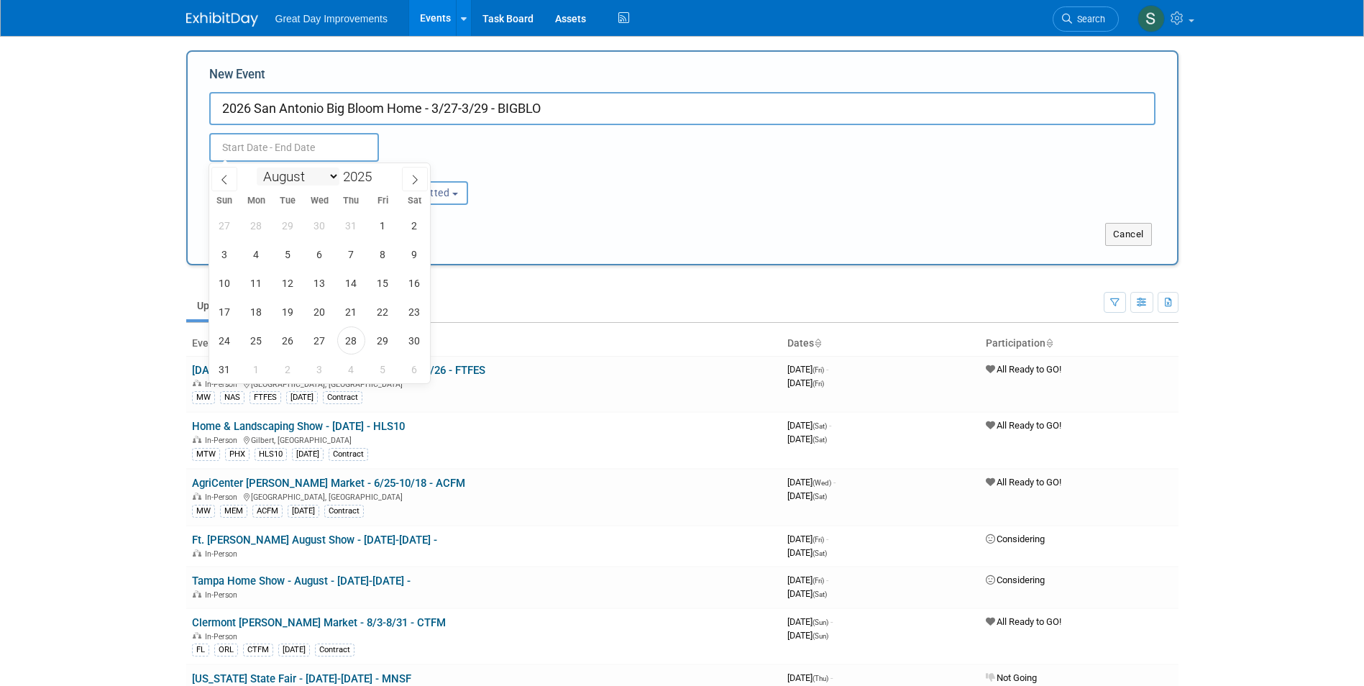
click at [285, 172] on select "January February March April May June July August September October November De…" at bounding box center [298, 177] width 83 height 18
select select "2"
click at [257, 168] on select "January February March April May June July August September October November De…" at bounding box center [298, 177] width 83 height 18
click at [377, 170] on span at bounding box center [378, 172] width 10 height 9
type input "2026"
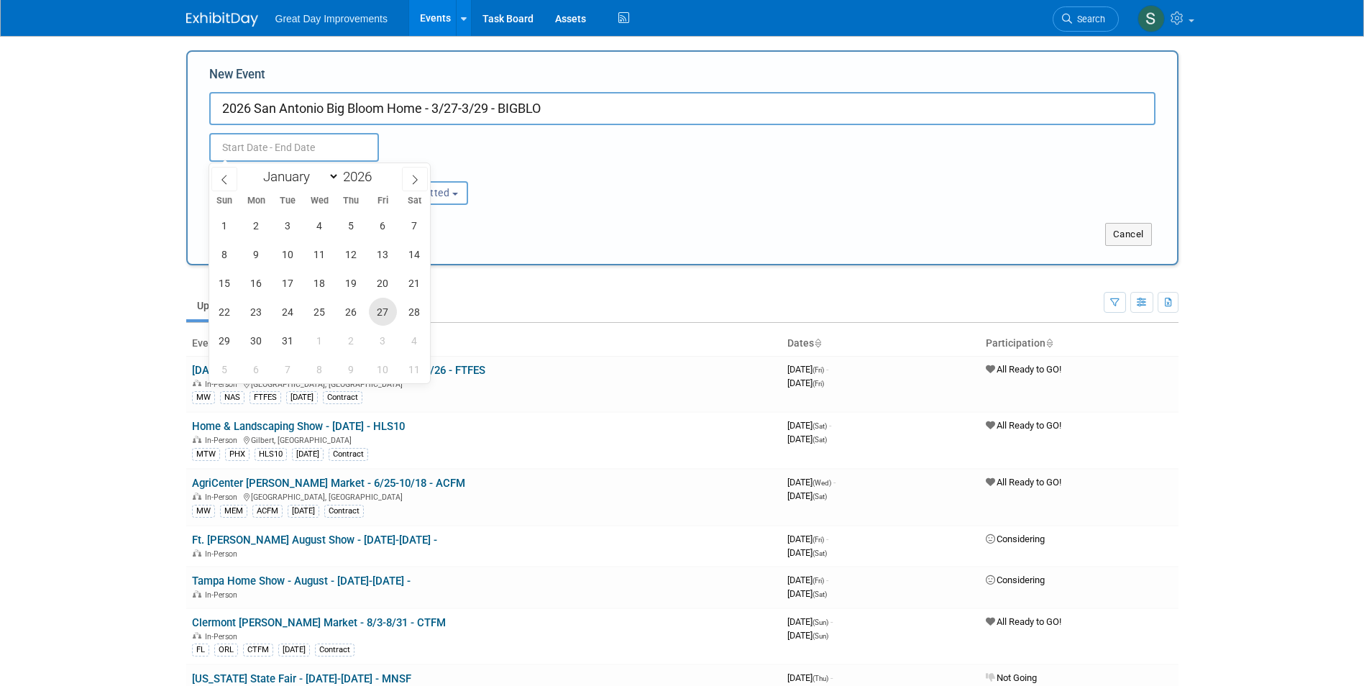
click at [387, 308] on span "27" at bounding box center [383, 312] width 28 height 28
click at [224, 344] on span "29" at bounding box center [225, 340] width 28 height 28
type input "[DATE] to [DATE]"
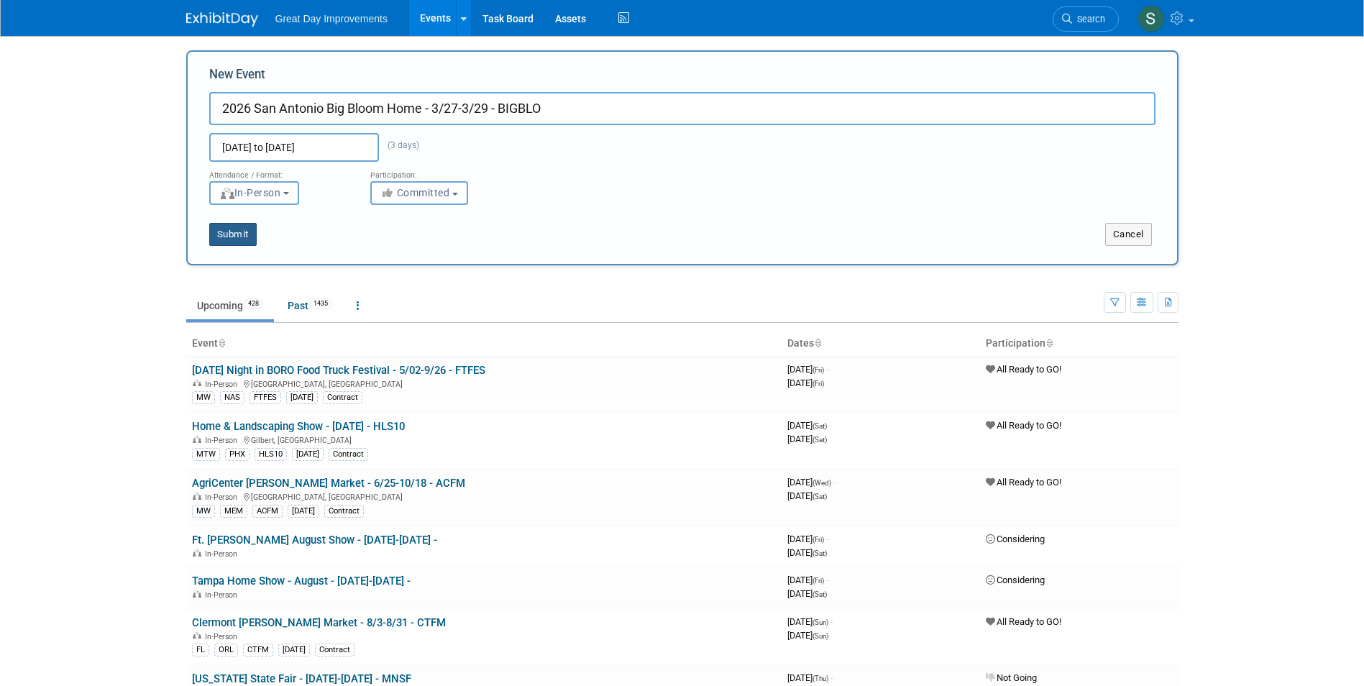
click at [237, 225] on button "Submit" at bounding box center [232, 234] width 47 height 23
type input "2026 San Antonio Big Bloom Home - 3/27-3/29 - BIGBLO"
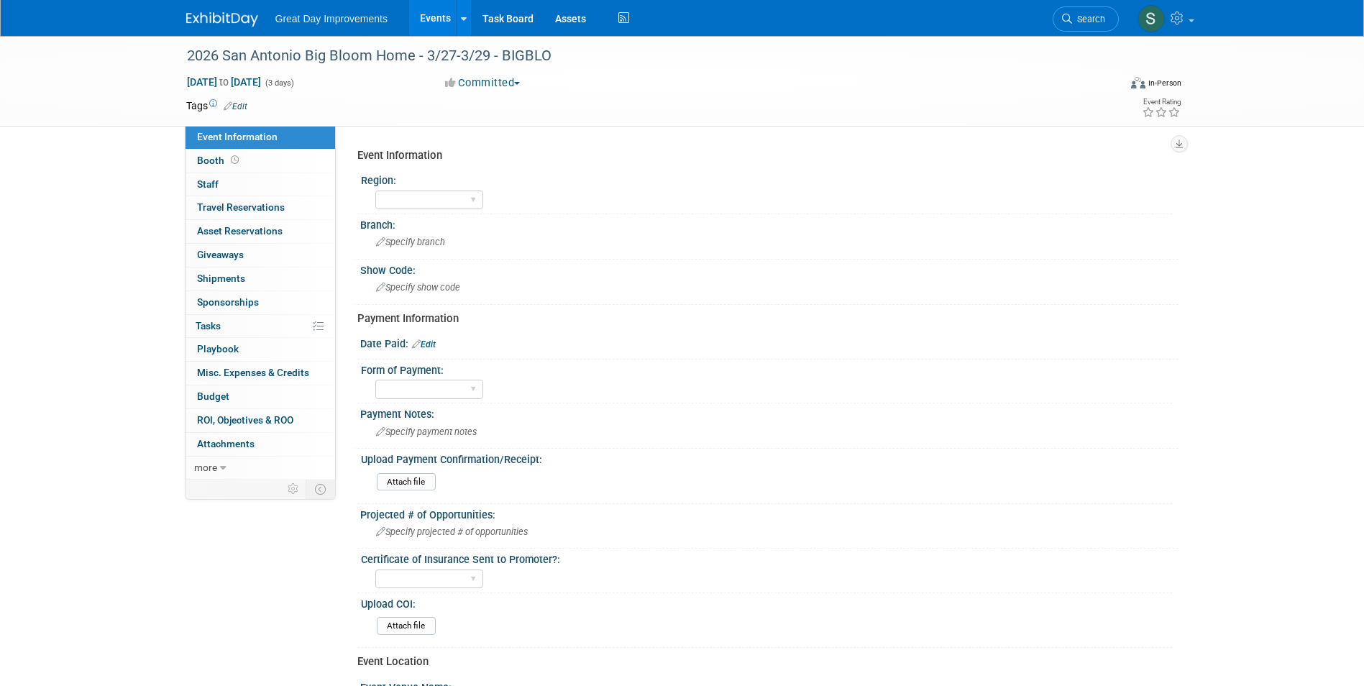
click at [495, 80] on button "Committed" at bounding box center [483, 83] width 86 height 15
click at [503, 194] on link "All Ready to GO!" at bounding box center [500, 187] width 119 height 20
click at [238, 109] on link "Edit" at bounding box center [236, 106] width 24 height 10
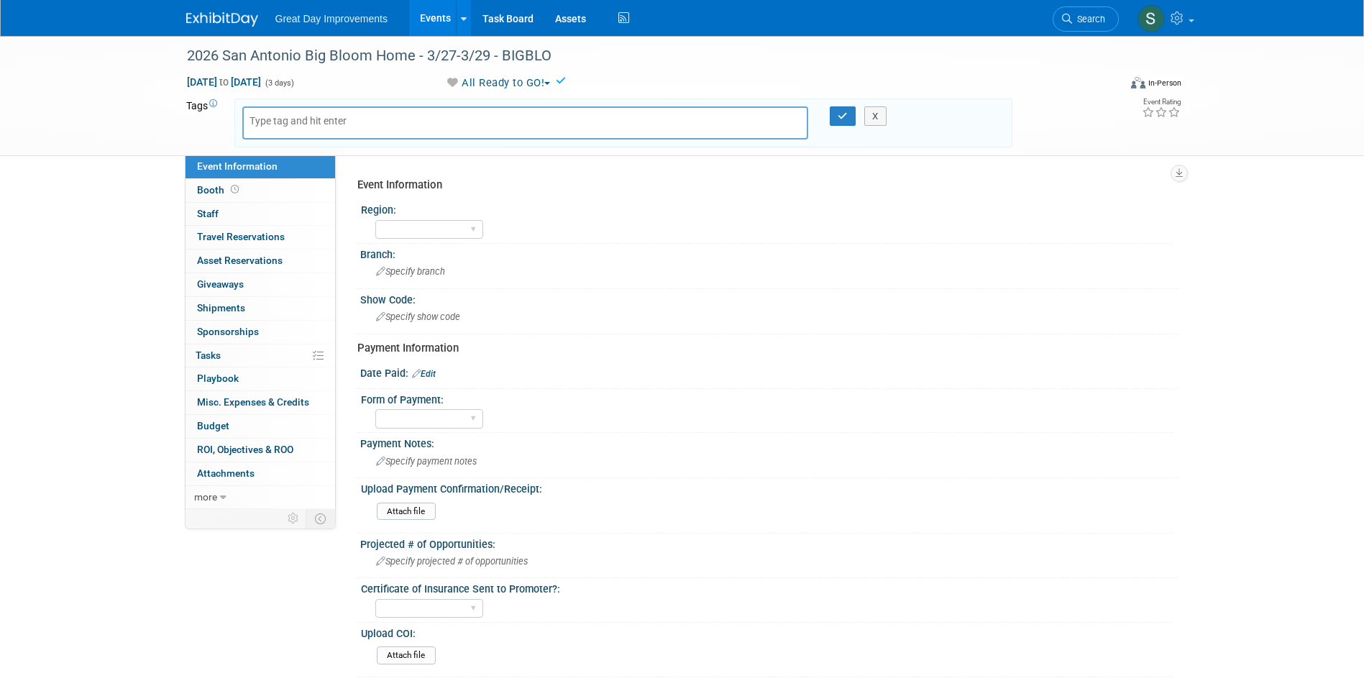
click at [275, 115] on body "Great Day Improvements Events Add Event Bulk Upload Events Shareable Event Boar…" at bounding box center [682, 343] width 1364 height 686
click at [275, 119] on input "text" at bounding box center [307, 121] width 115 height 14
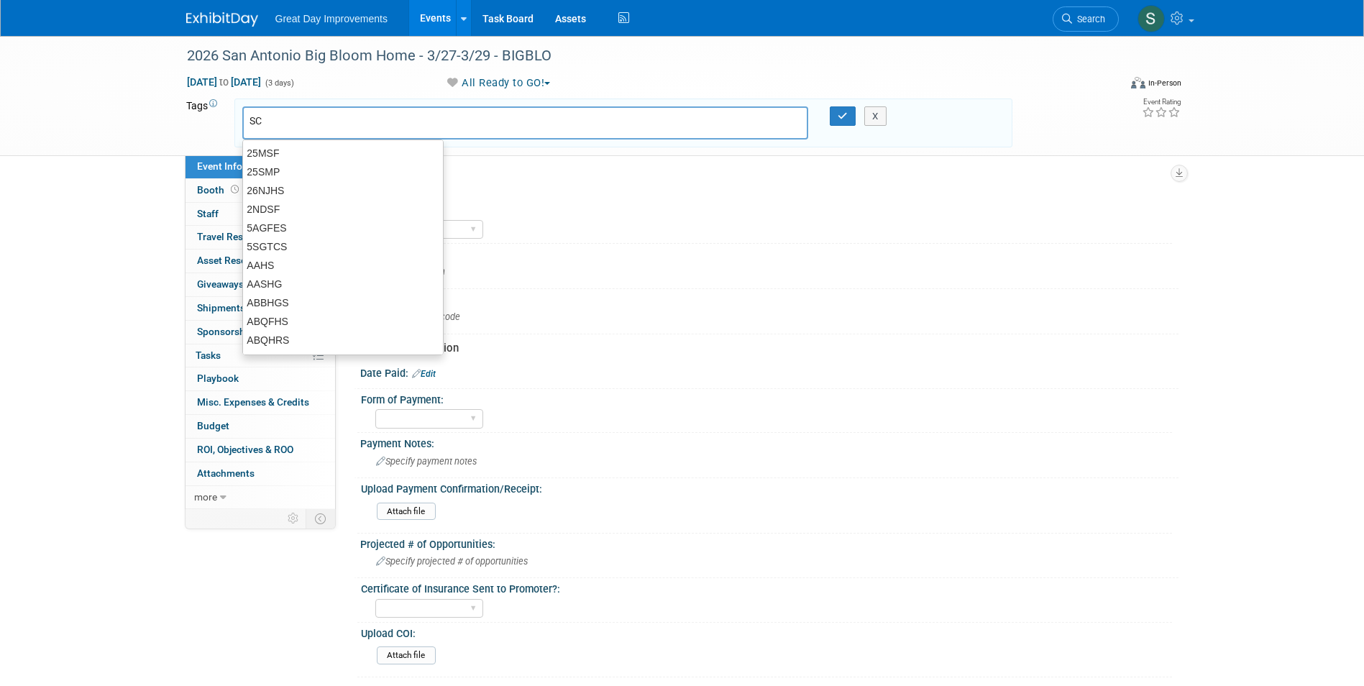
type input "SC"
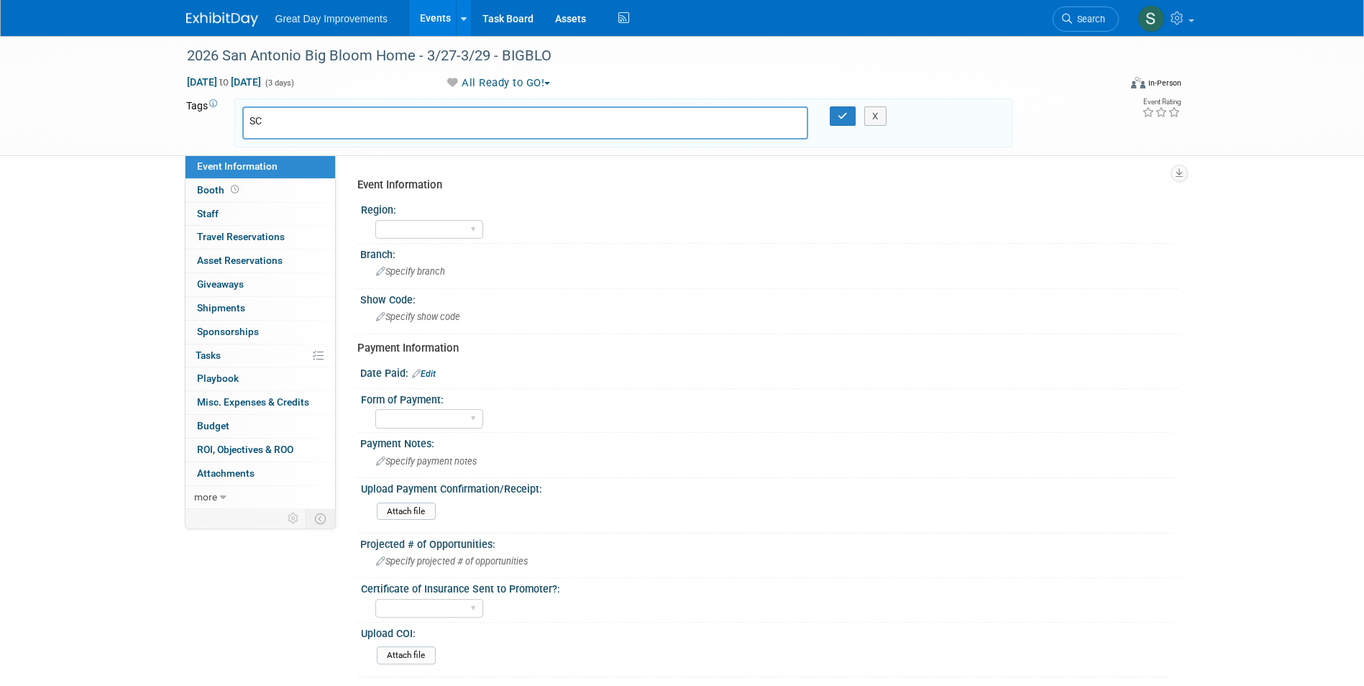
type input "SC"
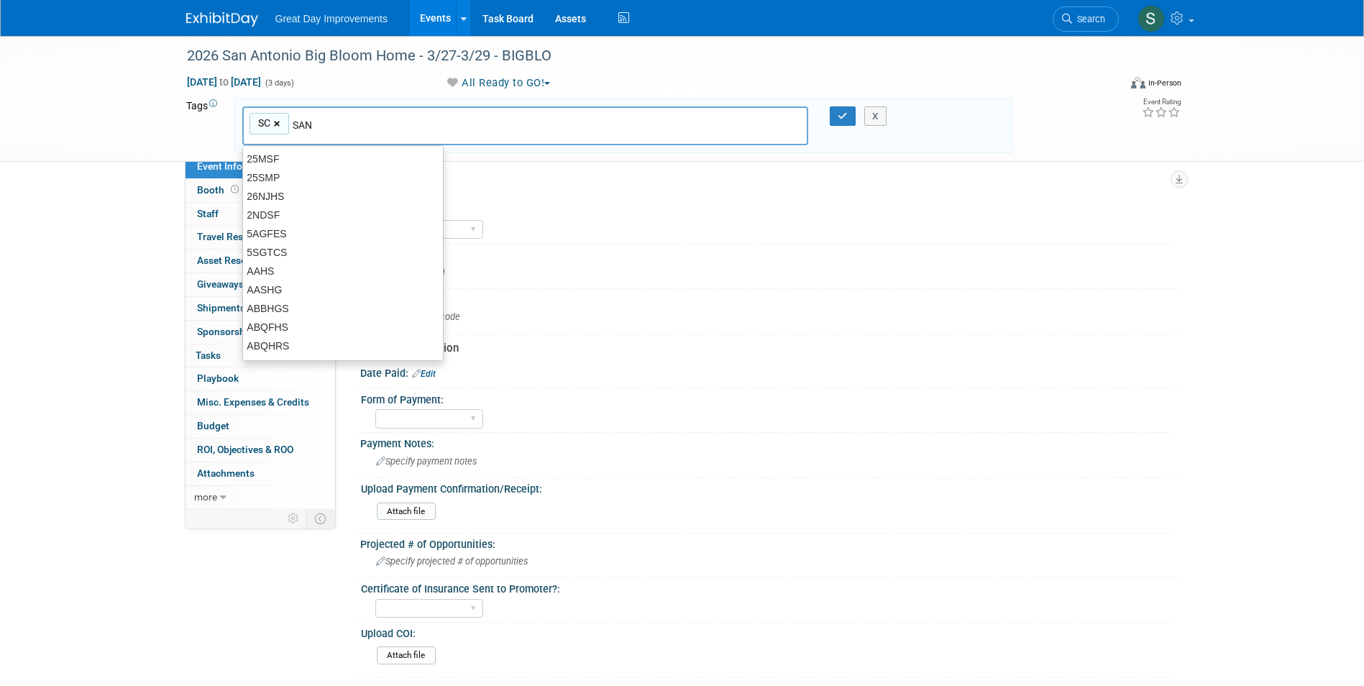
type input "SAN"
type input "SC, SAN"
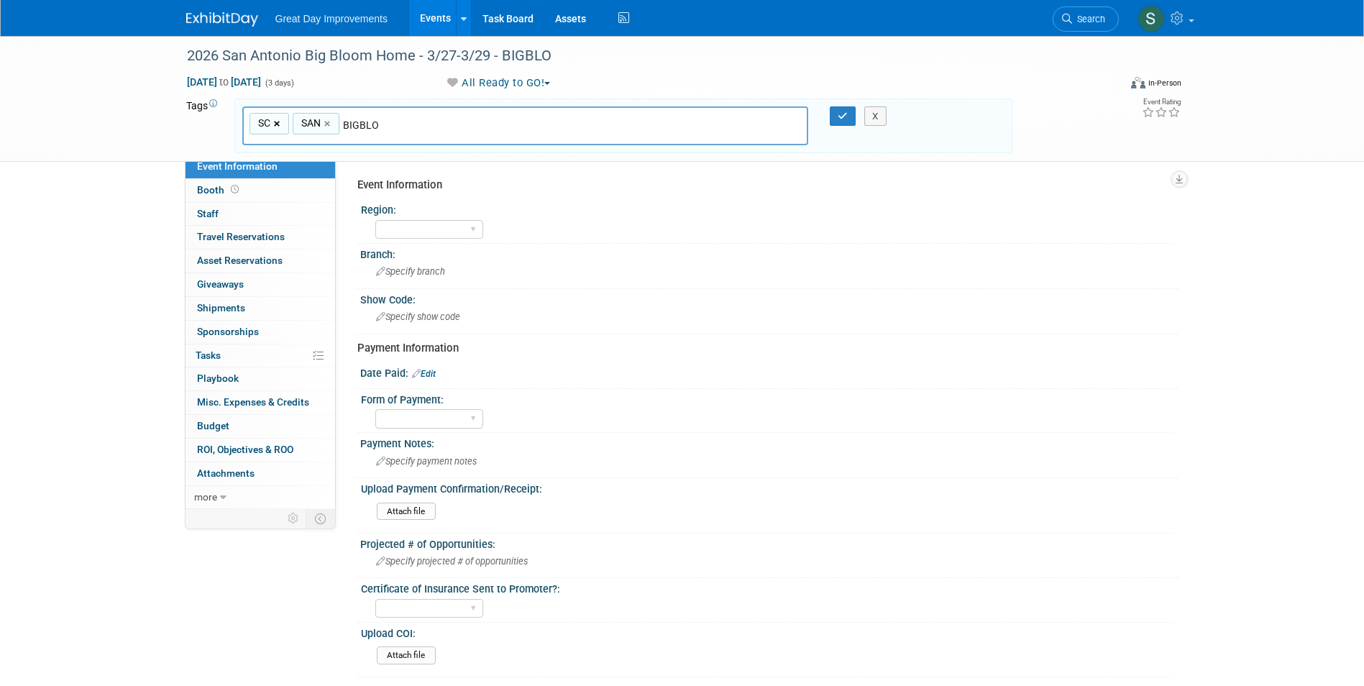
type input "BIGBLO"
type input "SC, SAN, BIGBLO"
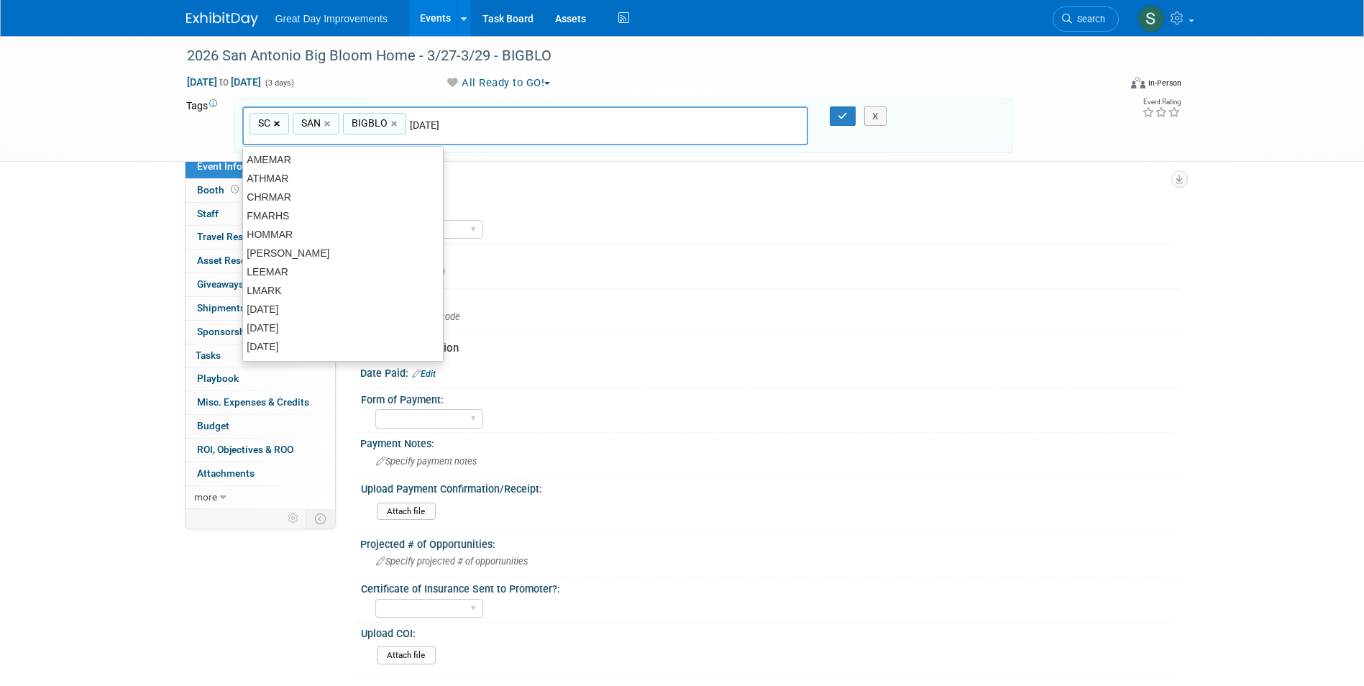
type input "[DATE]"
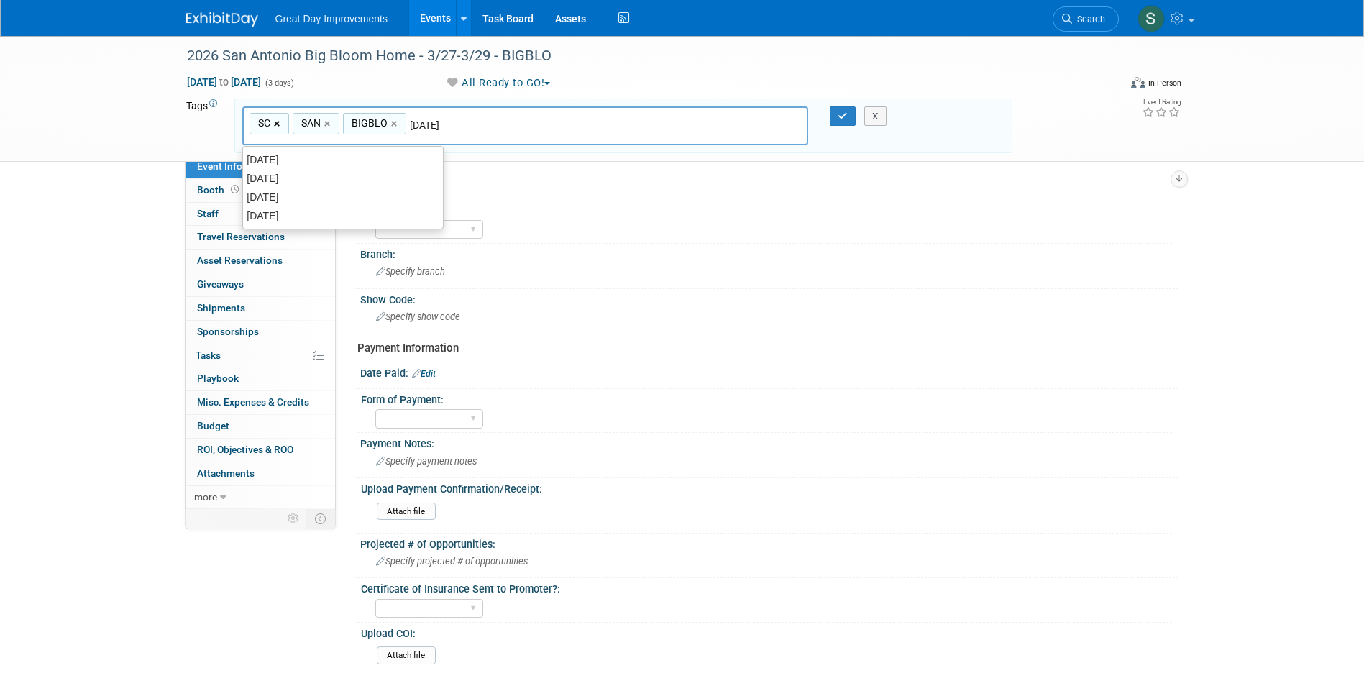
type input "SC, SAN, BIGBLO, MAR26"
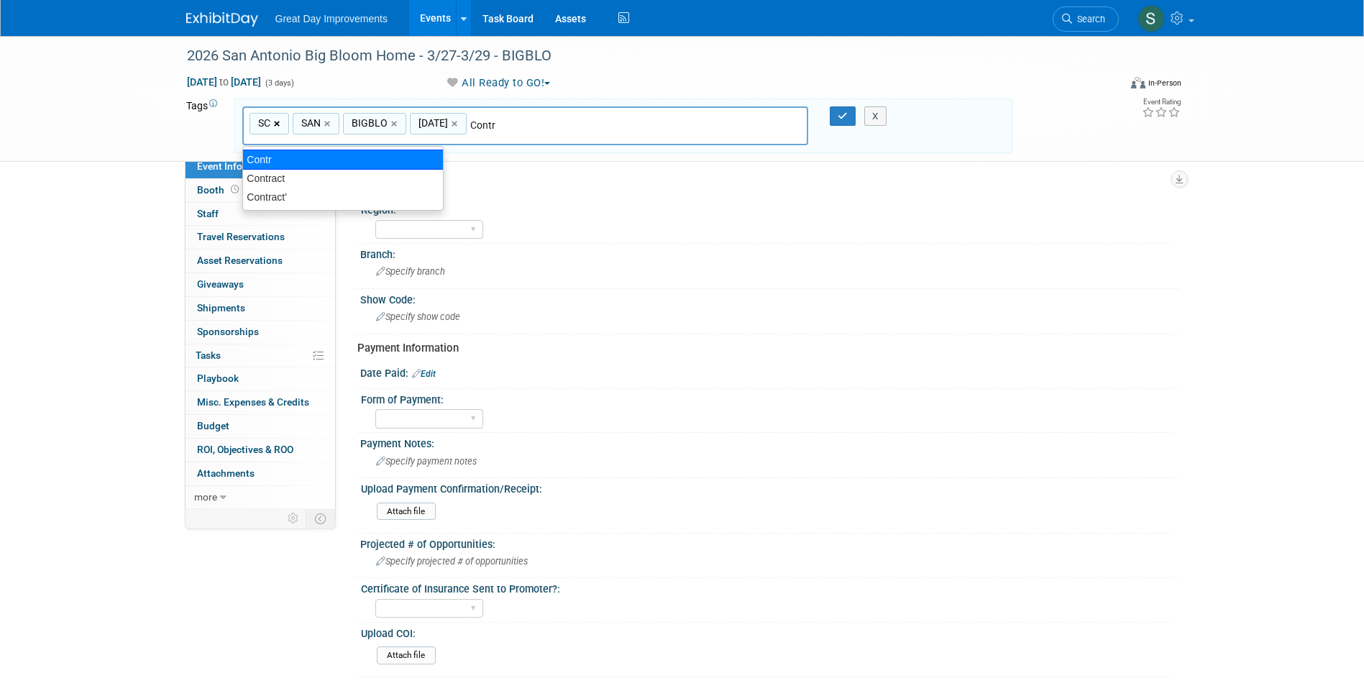
type input "Contract"
type input "SC, SAN, BIGBLO, MAR26, Contract"
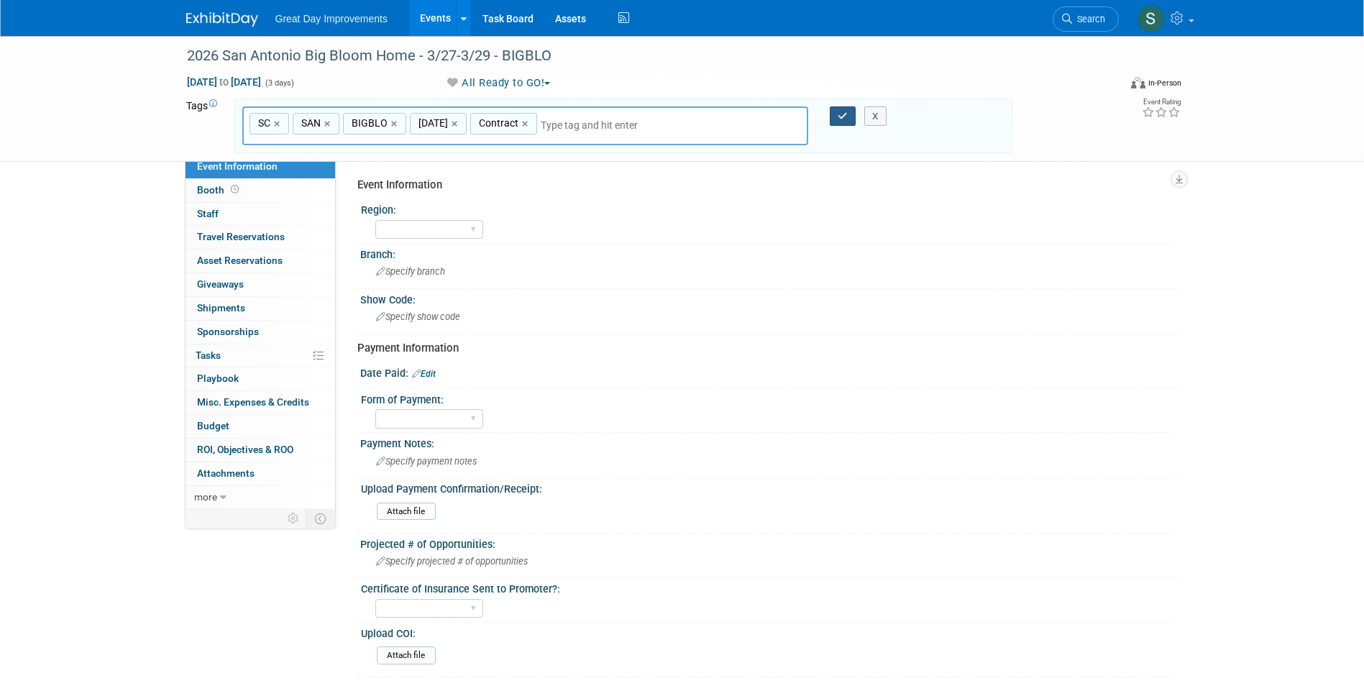
click at [835, 122] on button "button" at bounding box center [843, 116] width 26 height 20
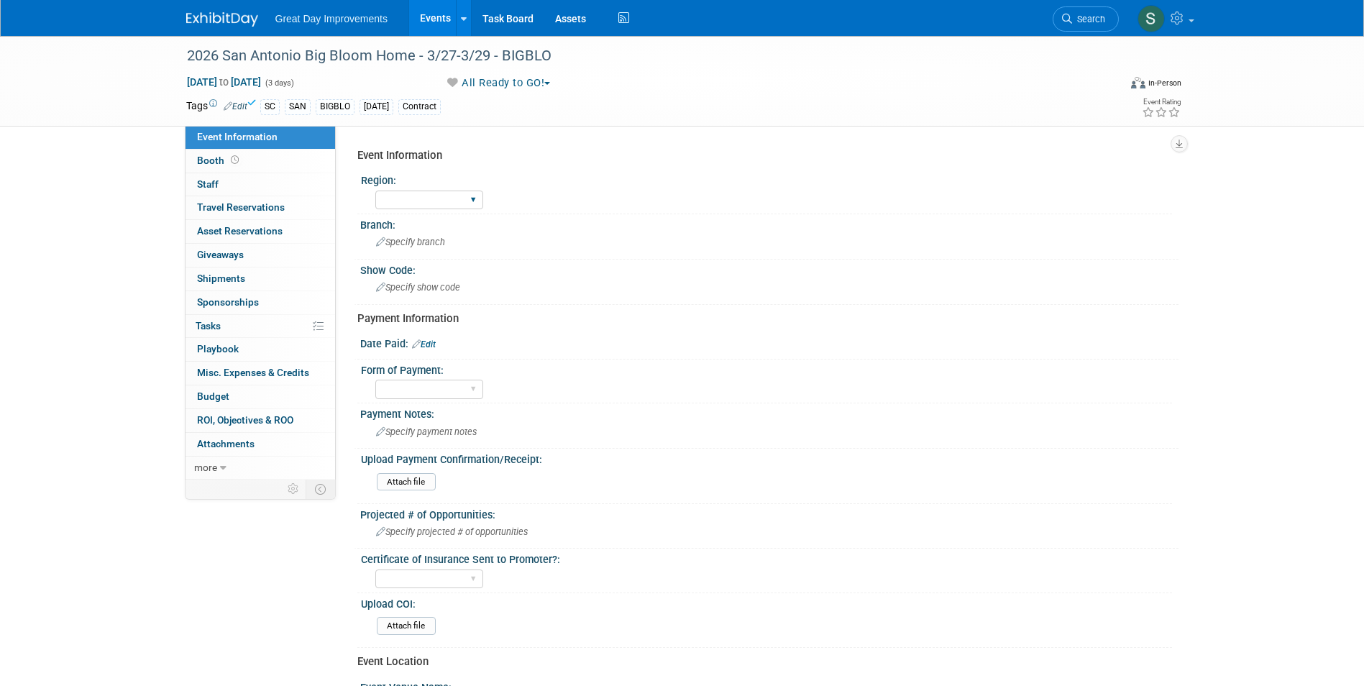
click at [437, 188] on div "GC MA MW MTW NE NEW OV PL PNW SA SE SC UMW FL" at bounding box center [429, 200] width 108 height 27
click at [433, 198] on select "GC MA MW MTW NE NEW OV PL PNW SA SE SC UMW FL" at bounding box center [429, 200] width 108 height 19
select select "SC"
click at [375, 191] on select "GC MA MW MTW NE NEW OV PL PNW SA SE SC UMW FL" at bounding box center [429, 200] width 108 height 19
click at [395, 233] on div "Specify branch" at bounding box center [769, 242] width 797 height 22
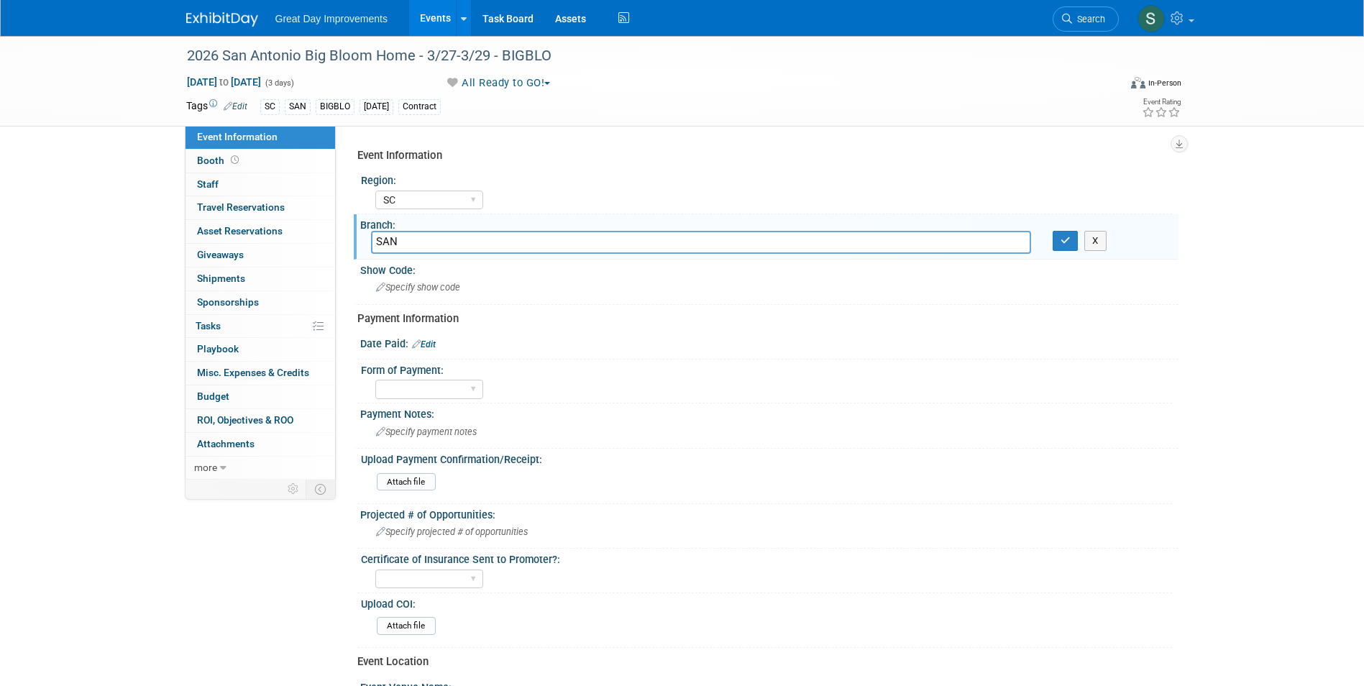
type input "SAN"
click at [1062, 230] on div "Branch:" at bounding box center [769, 223] width 818 height 18
click at [1063, 237] on icon "button" at bounding box center [1066, 240] width 10 height 9
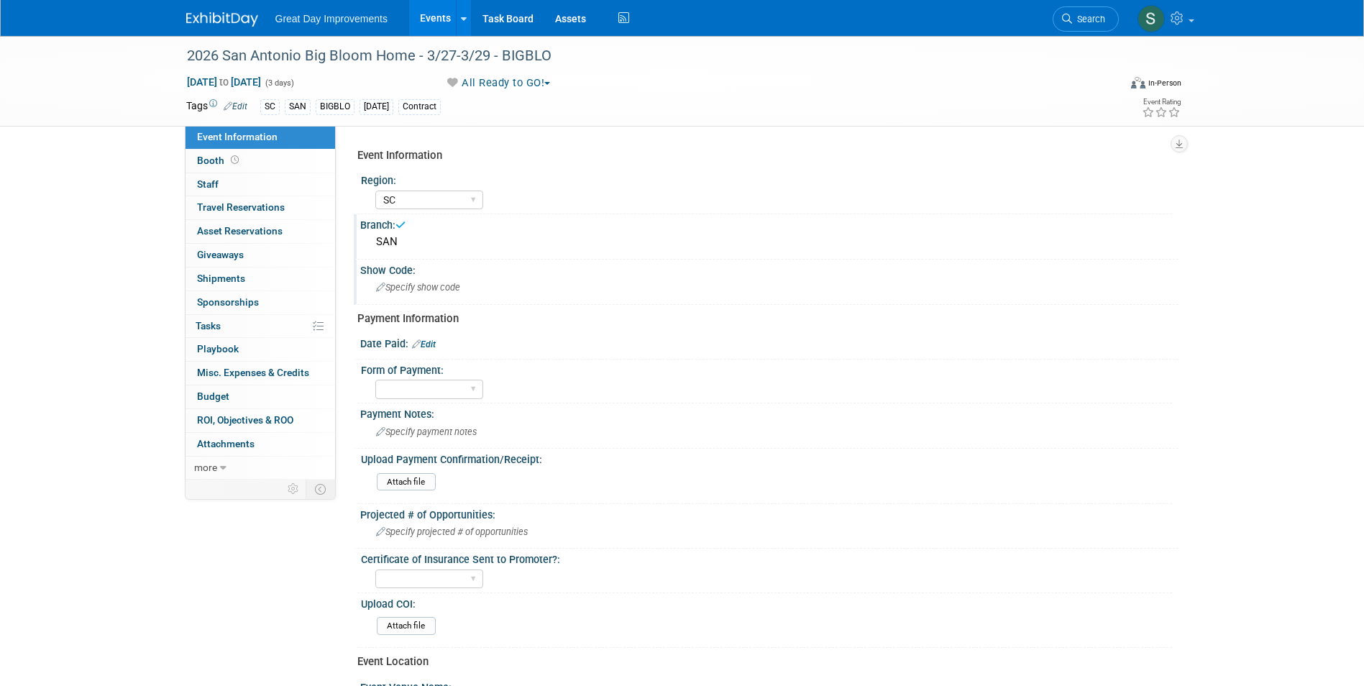
click at [429, 290] on span "Specify show code" at bounding box center [418, 287] width 84 height 11
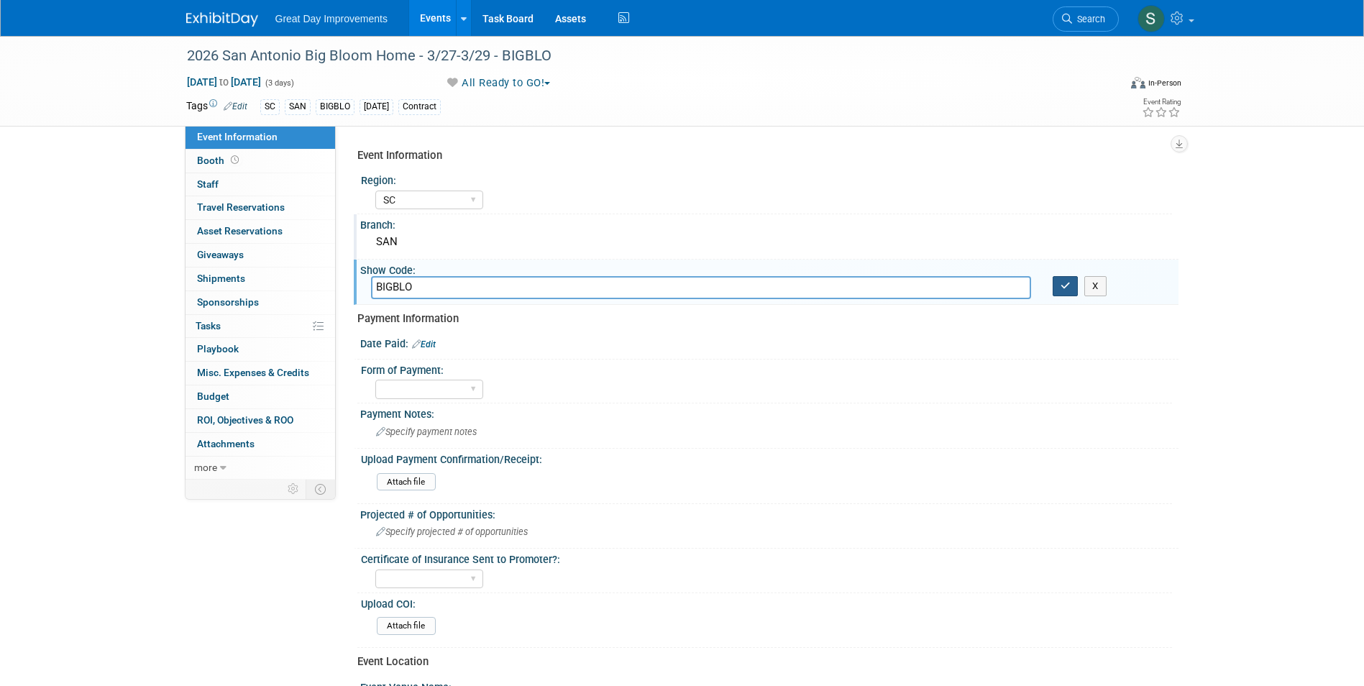
type input "BIGBLO"
click at [1065, 291] on icon "button" at bounding box center [1066, 285] width 10 height 9
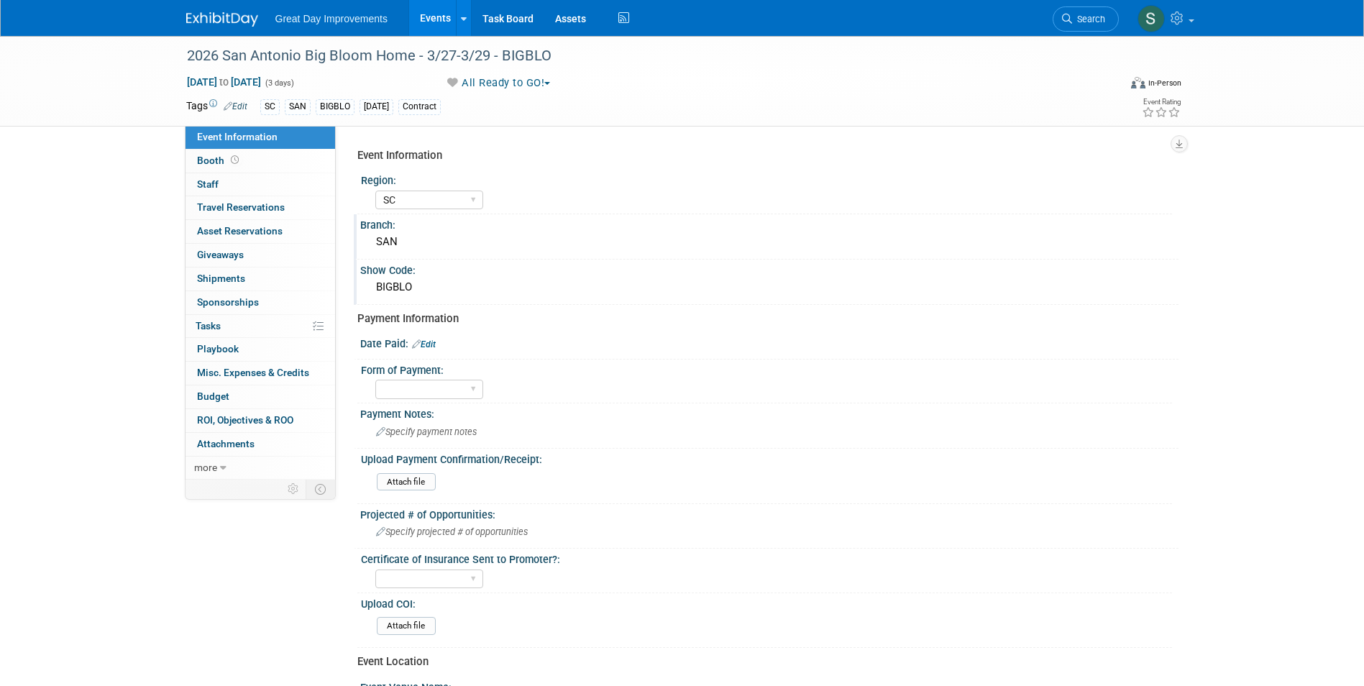
click at [241, 24] on img at bounding box center [222, 19] width 72 height 14
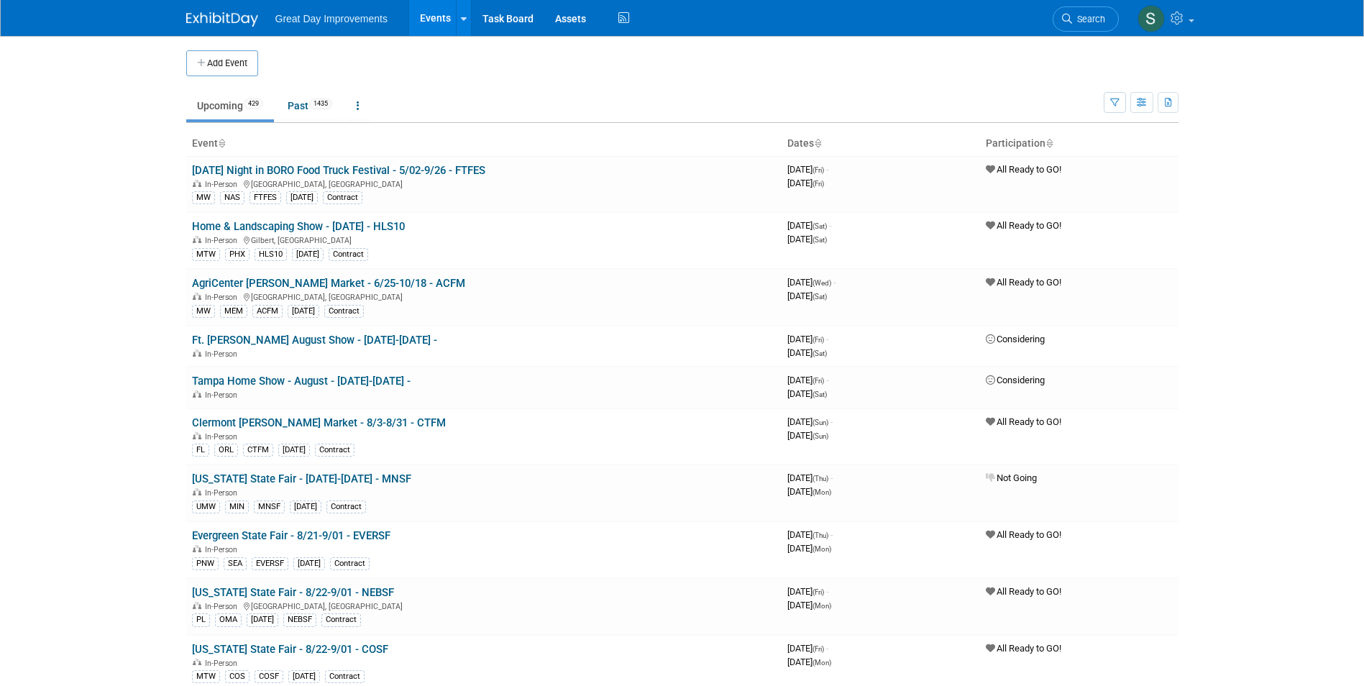
click at [1102, 25] on link "Search" at bounding box center [1086, 18] width 66 height 25
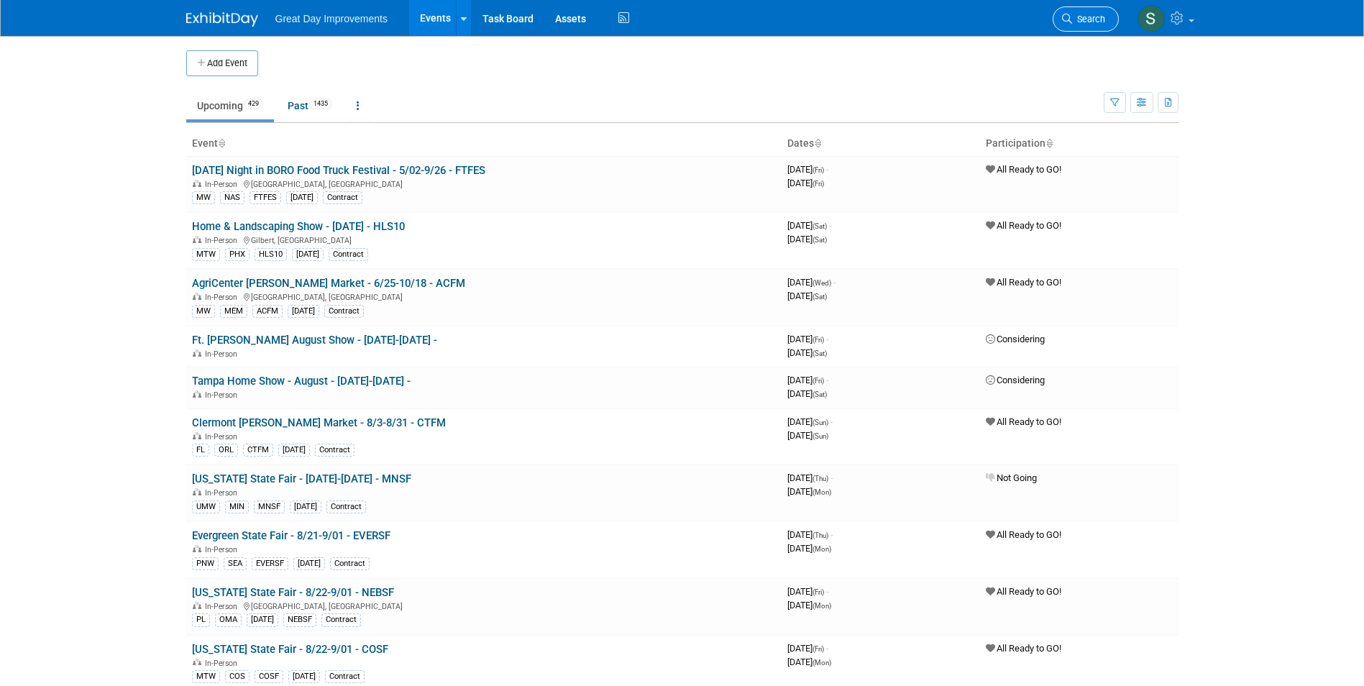
click at [1088, 23] on span "Search" at bounding box center [1088, 19] width 33 height 11
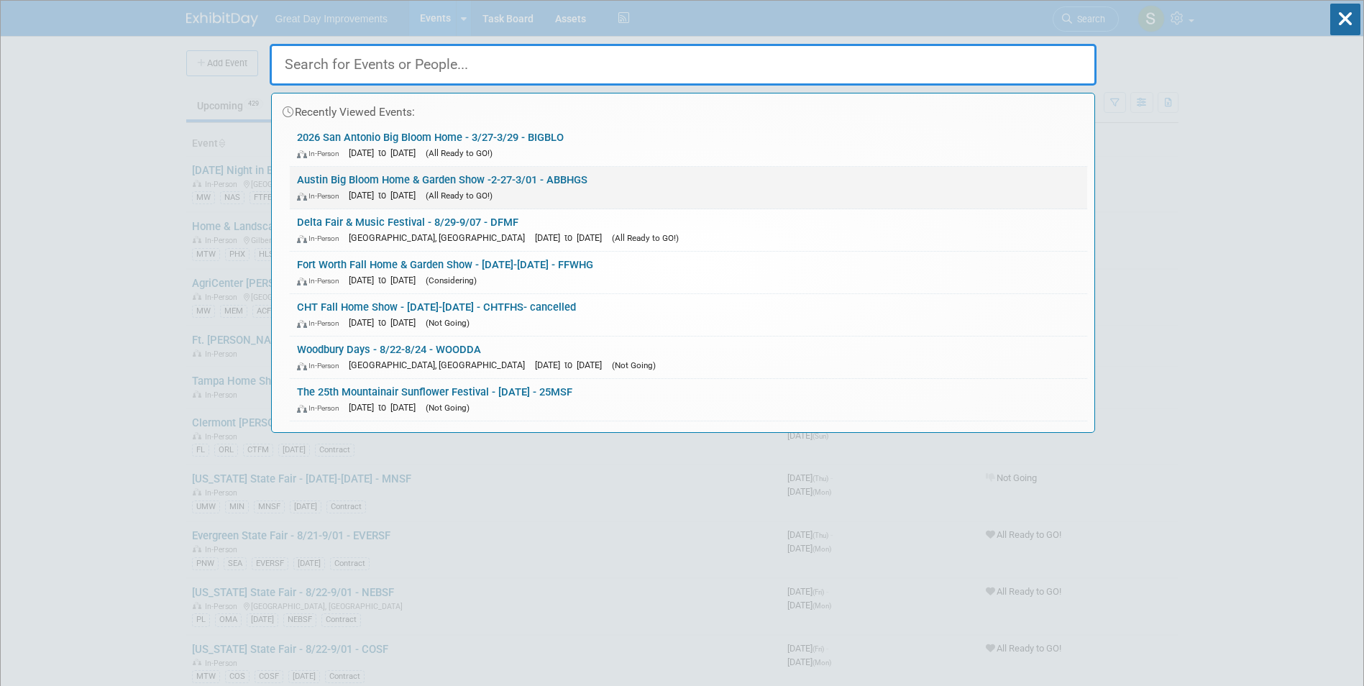
click at [423, 190] on span "[DATE] to [DATE]" at bounding box center [386, 195] width 74 height 11
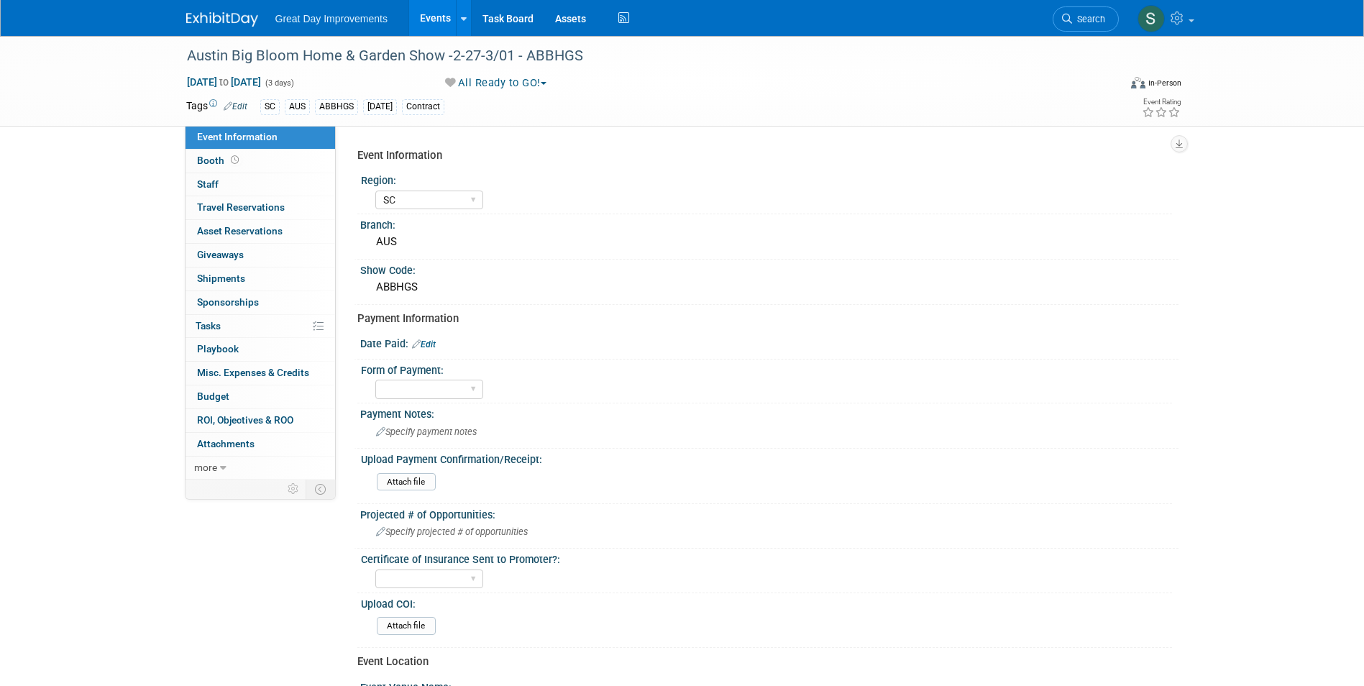
select select "SC"
click at [472, 385] on select "Paid via CC Check Requested Pay at the Gate Other" at bounding box center [429, 389] width 108 height 19
select select "Check Requested"
click at [375, 380] on select "Paid via CC Check Requested Pay at the Gate Other" at bounding box center [429, 389] width 108 height 19
click at [408, 436] on span "Specify payment notes" at bounding box center [426, 431] width 101 height 11
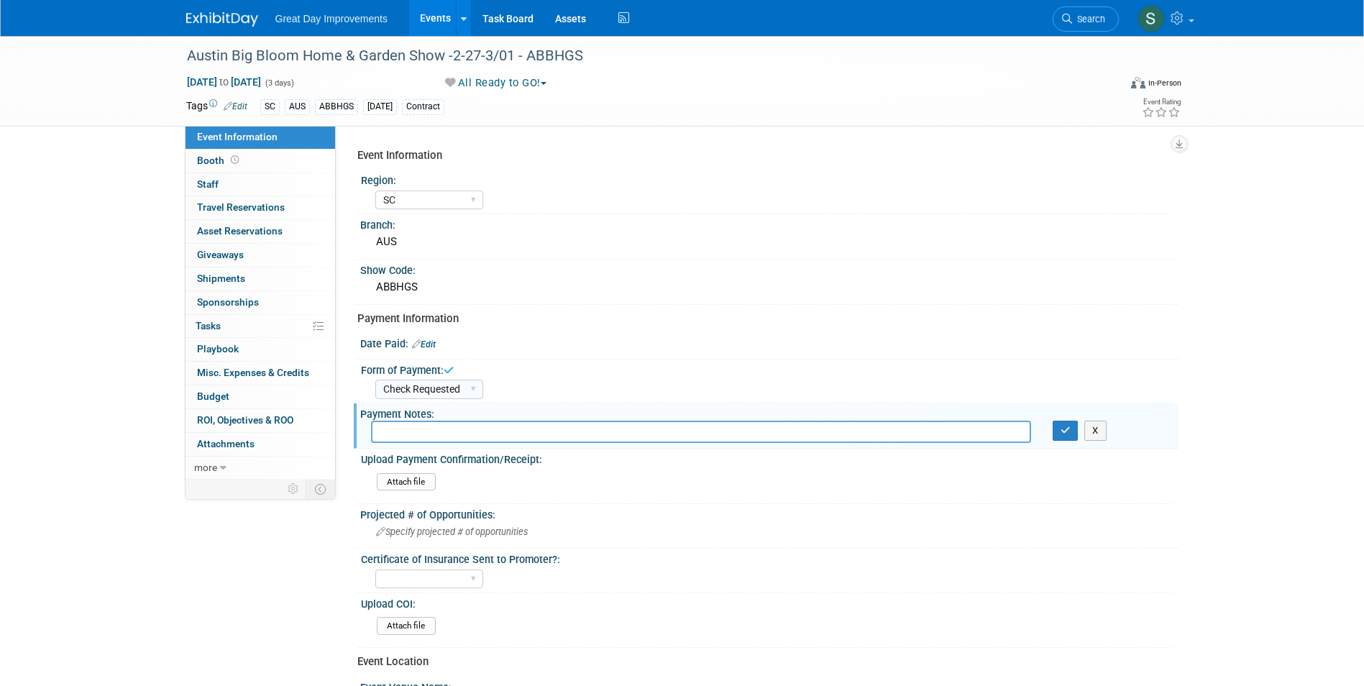
click at [426, 347] on link "Edit" at bounding box center [424, 344] width 24 height 10
select select "7"
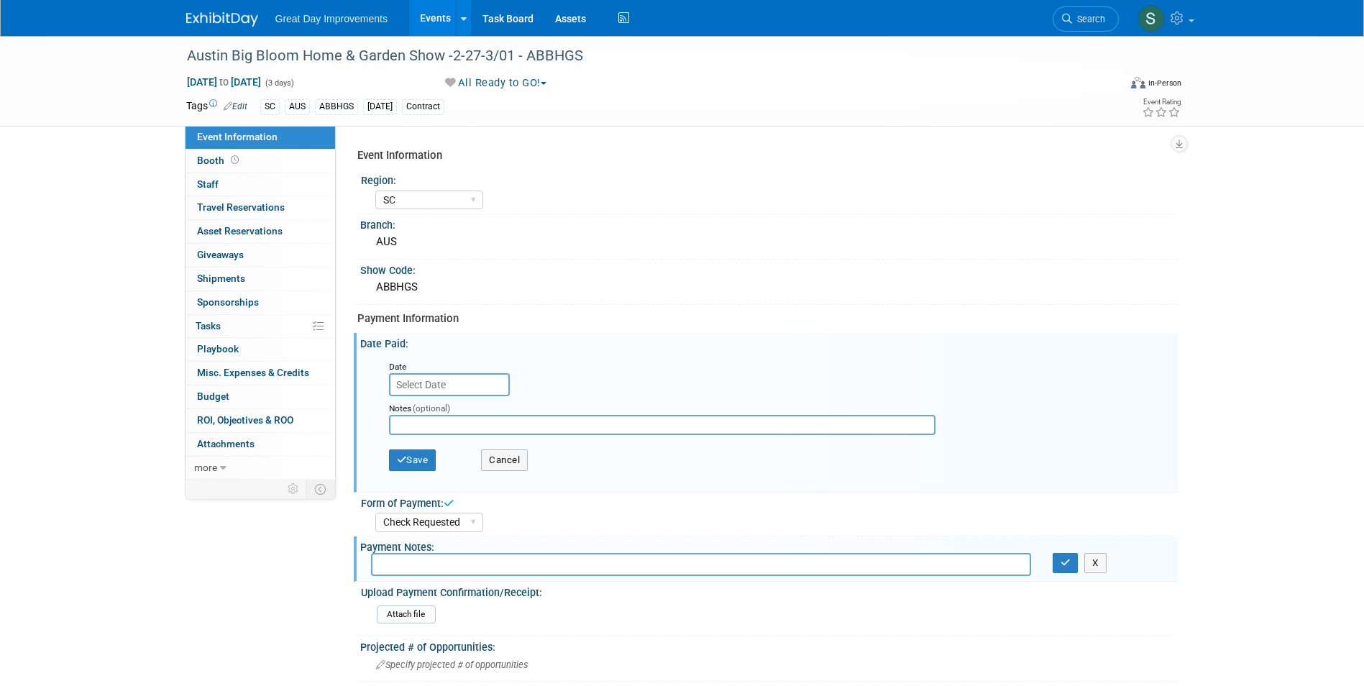
click at [418, 382] on input "text" at bounding box center [449, 384] width 121 height 23
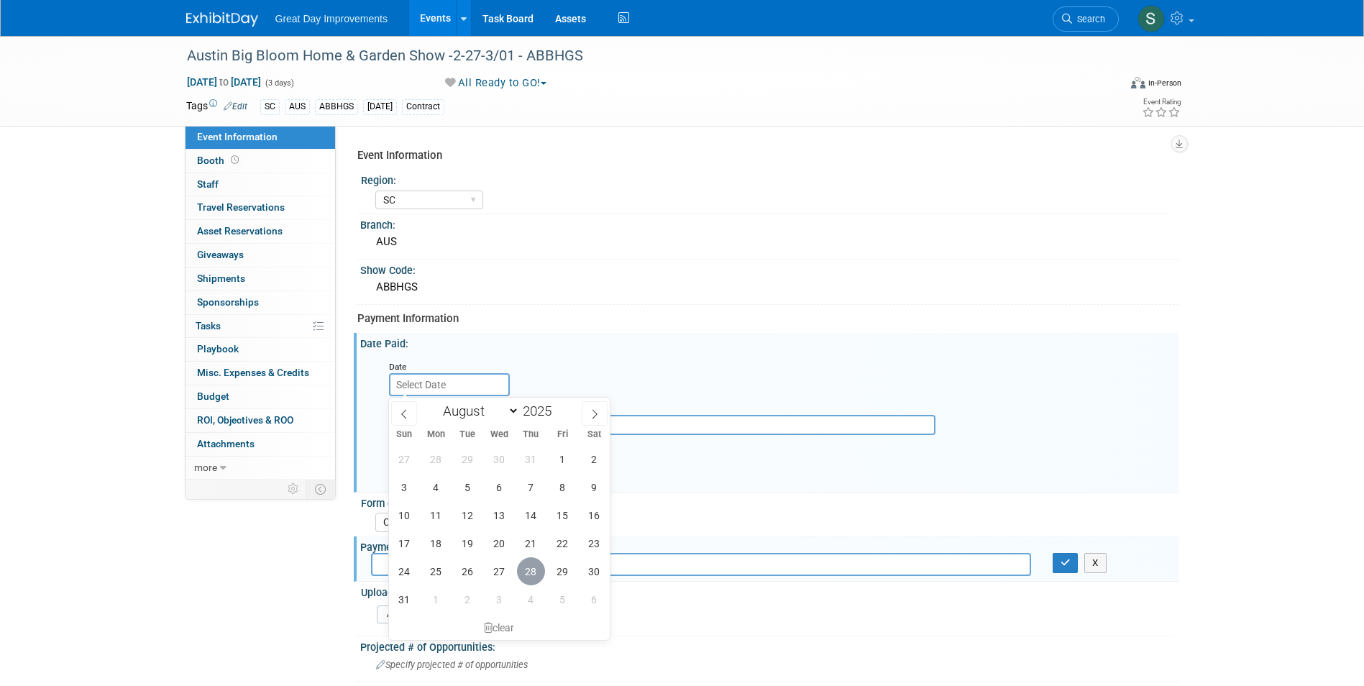
click at [525, 561] on span "28" at bounding box center [531, 571] width 28 height 28
type input "[DATE]"
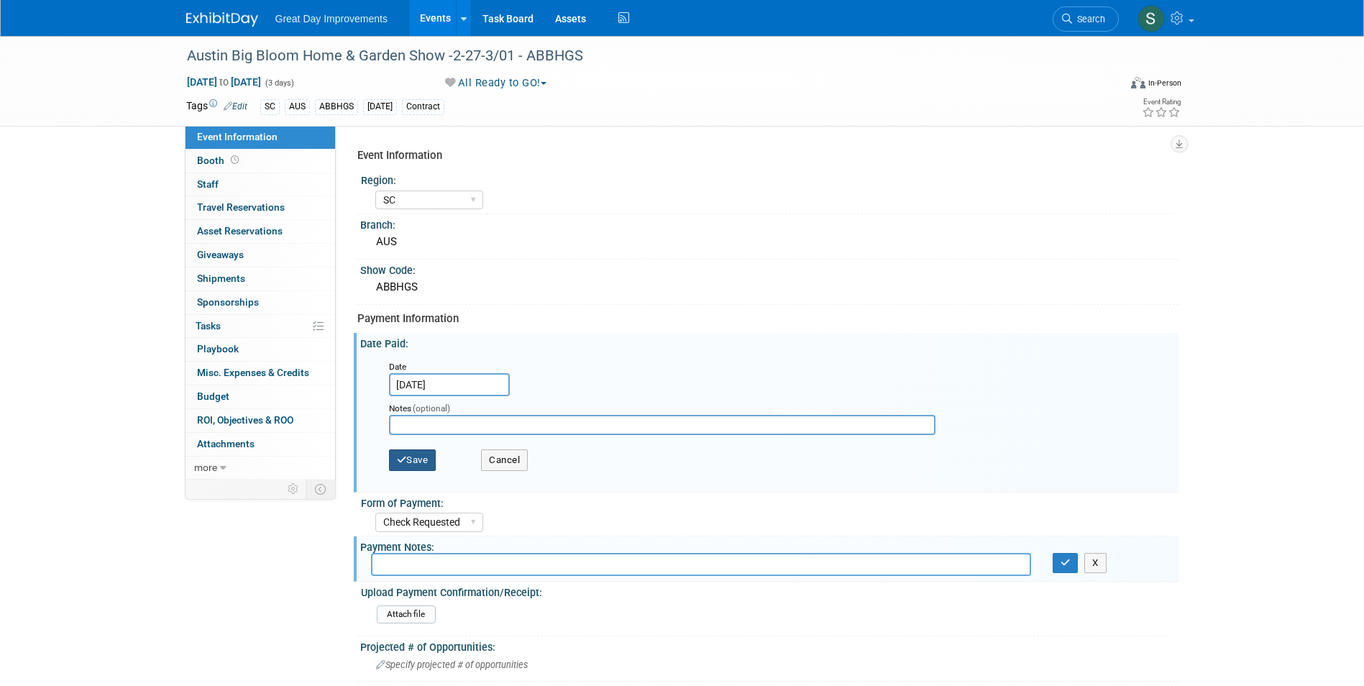
click at [420, 462] on button "Save" at bounding box center [412, 460] width 47 height 22
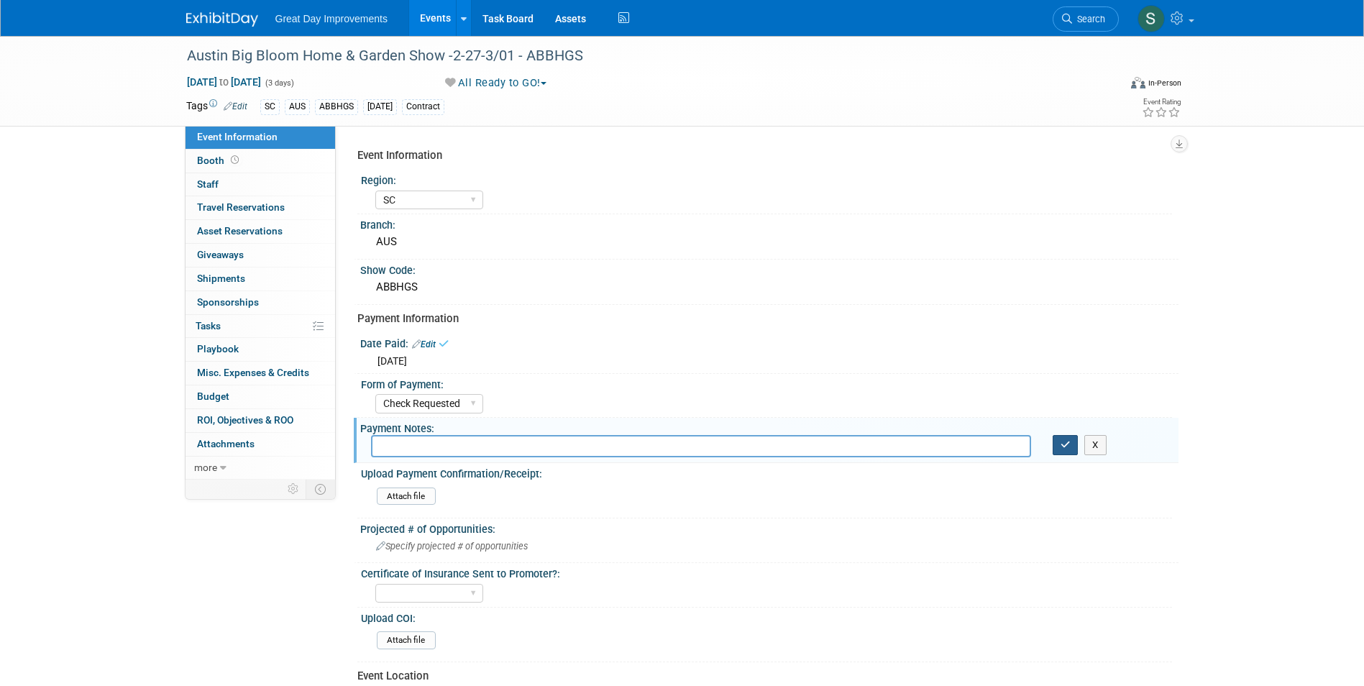
click at [1074, 442] on button "button" at bounding box center [1066, 445] width 26 height 20
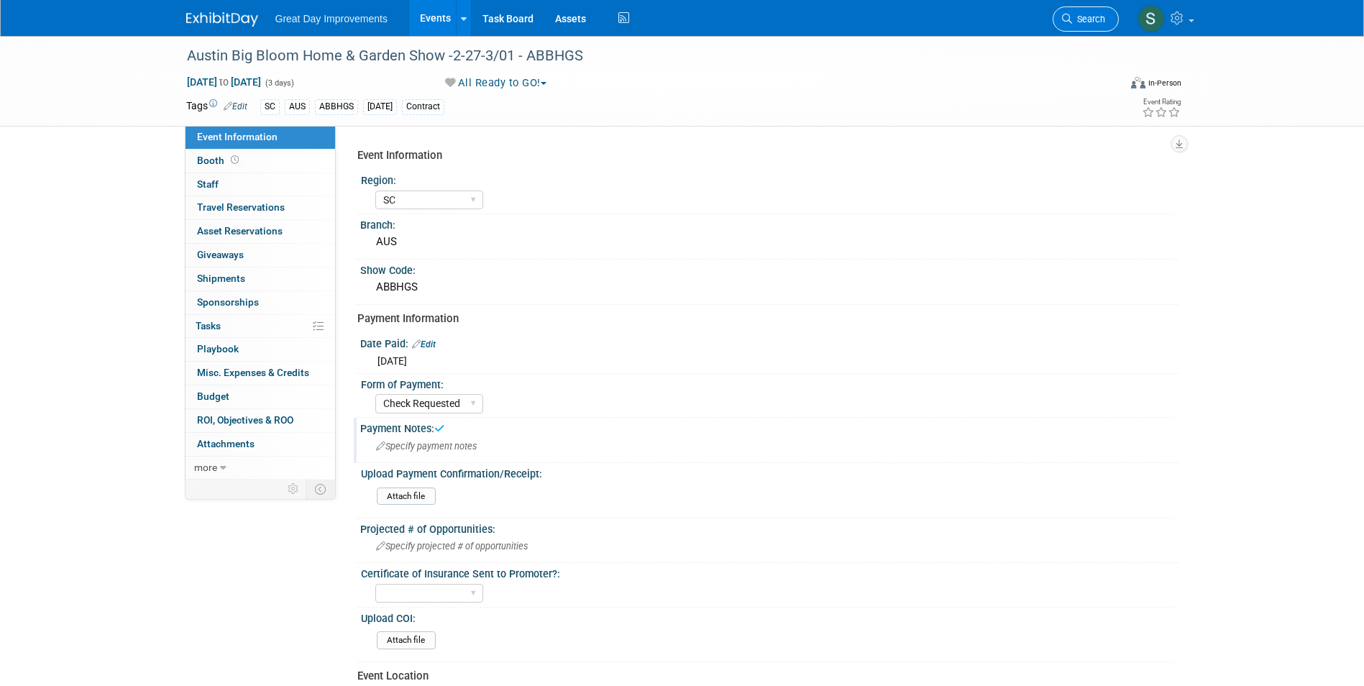
click at [1104, 13] on link "Search" at bounding box center [1086, 18] width 66 height 25
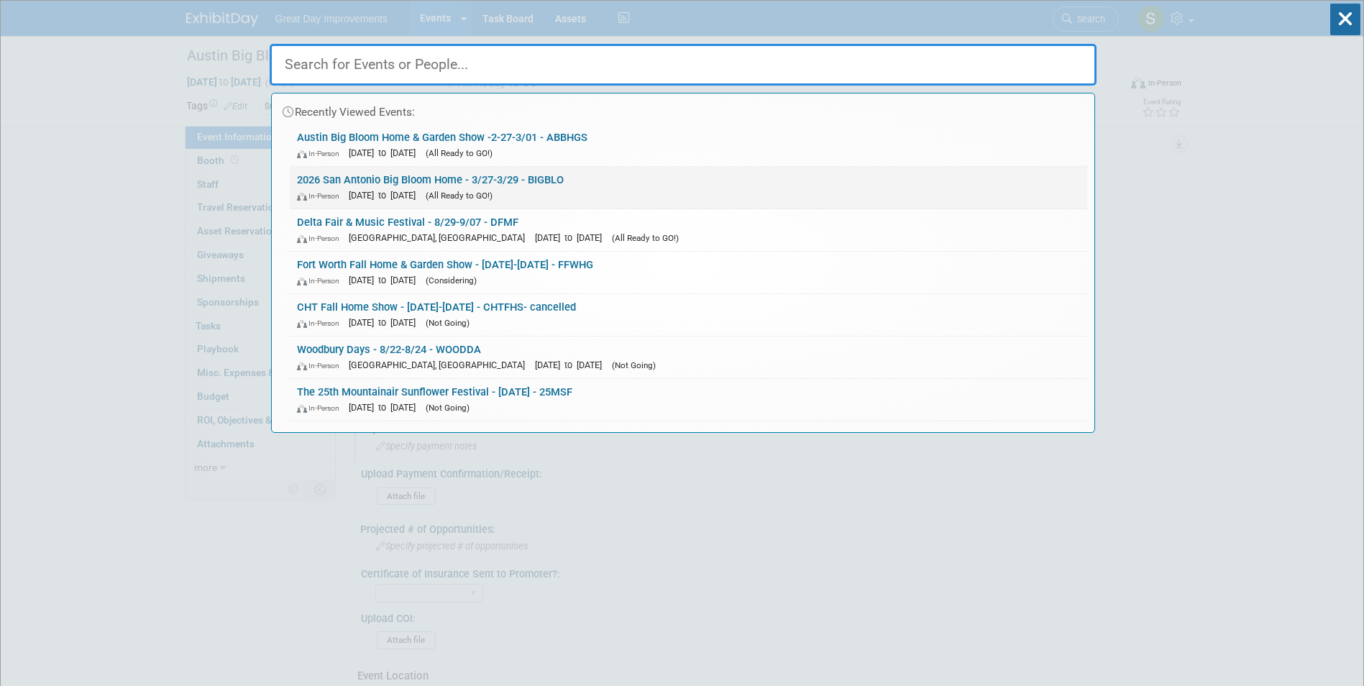
click at [585, 185] on link "2026 San Antonio Big Bloom Home - 3/27-3/29 - BIGBLO In-Person Mar 27, 2026 to …" at bounding box center [688, 188] width 797 height 42
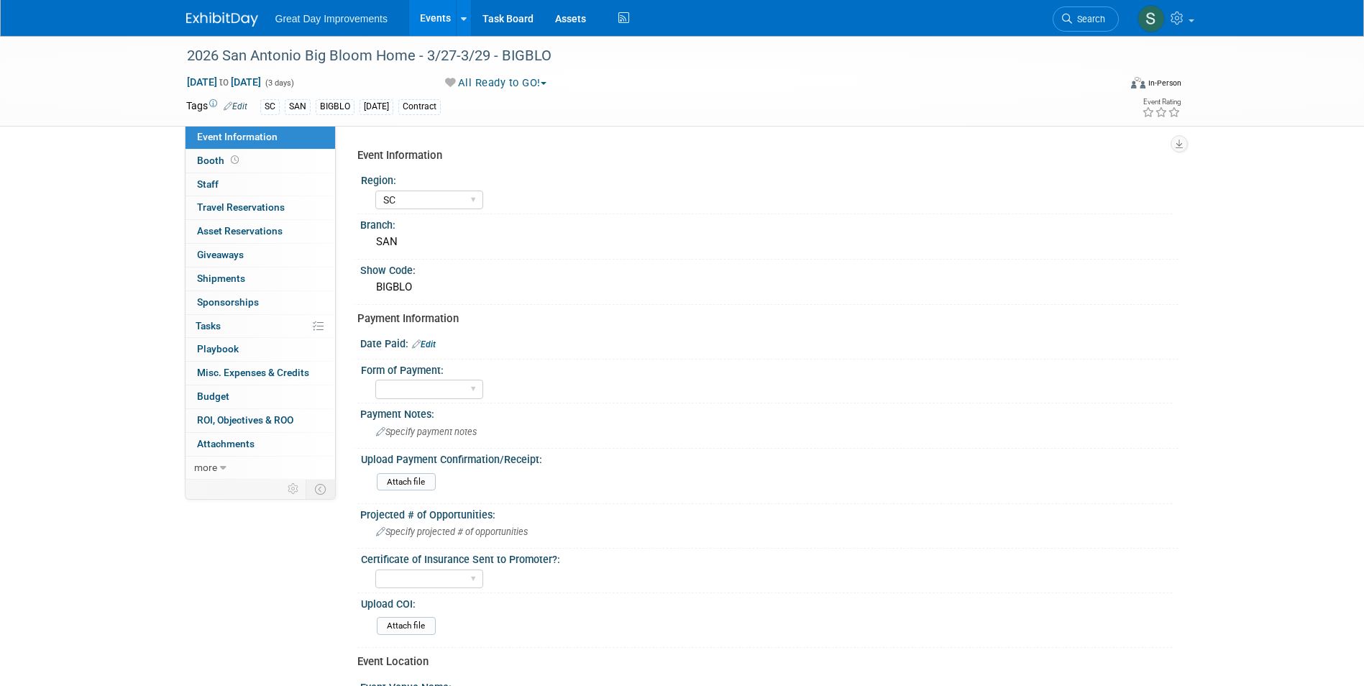
select select "SC"
click at [435, 338] on div "Date Paid: Edit" at bounding box center [769, 342] width 818 height 19
click at [432, 337] on div "Date Paid: Edit" at bounding box center [769, 342] width 818 height 19
click at [429, 343] on link "Edit" at bounding box center [424, 344] width 24 height 10
select select "7"
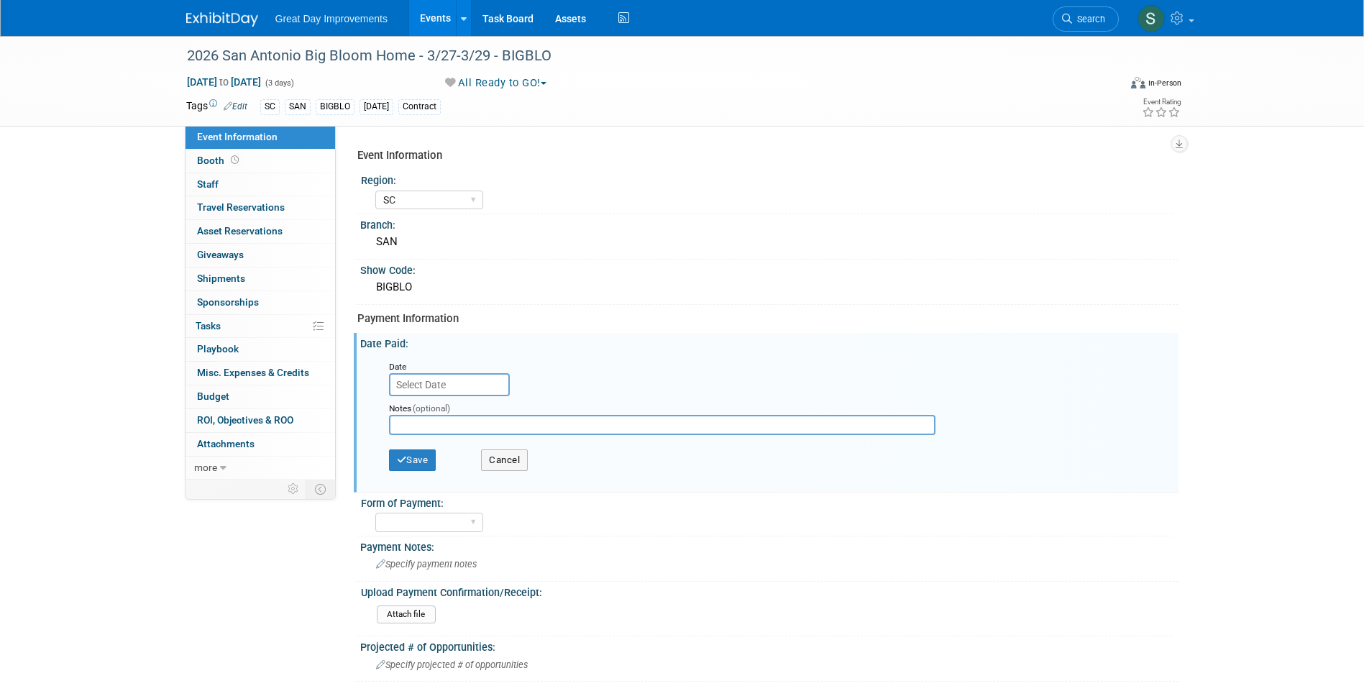
click at [430, 381] on input "text" at bounding box center [449, 384] width 121 height 23
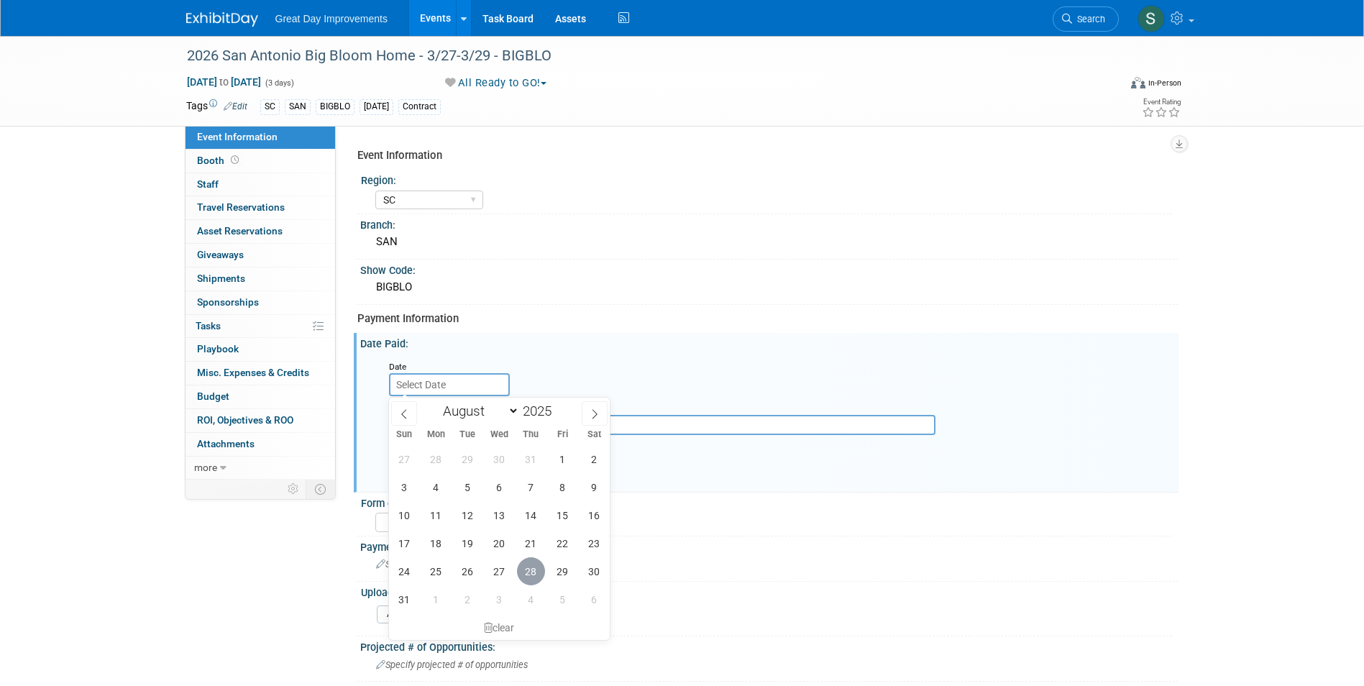
click at [534, 570] on span "28" at bounding box center [531, 571] width 28 height 28
type input "[DATE]"
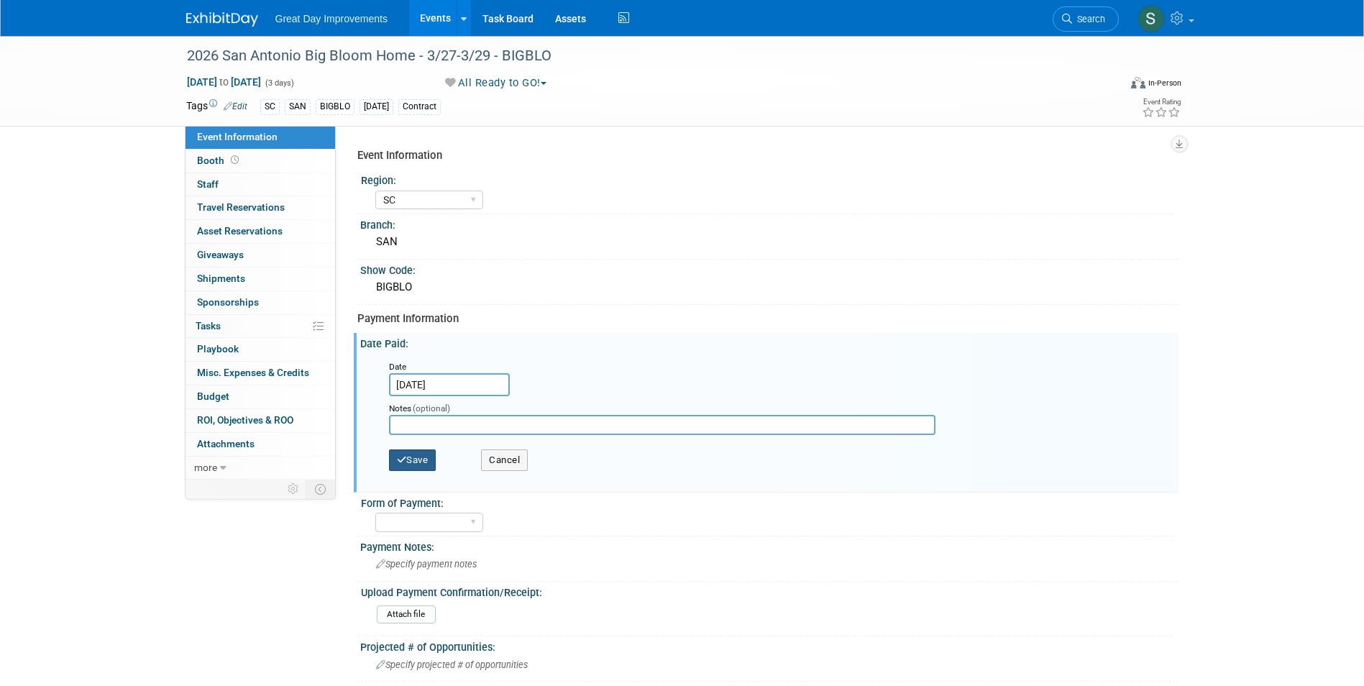
click at [427, 458] on button "Save" at bounding box center [412, 460] width 47 height 22
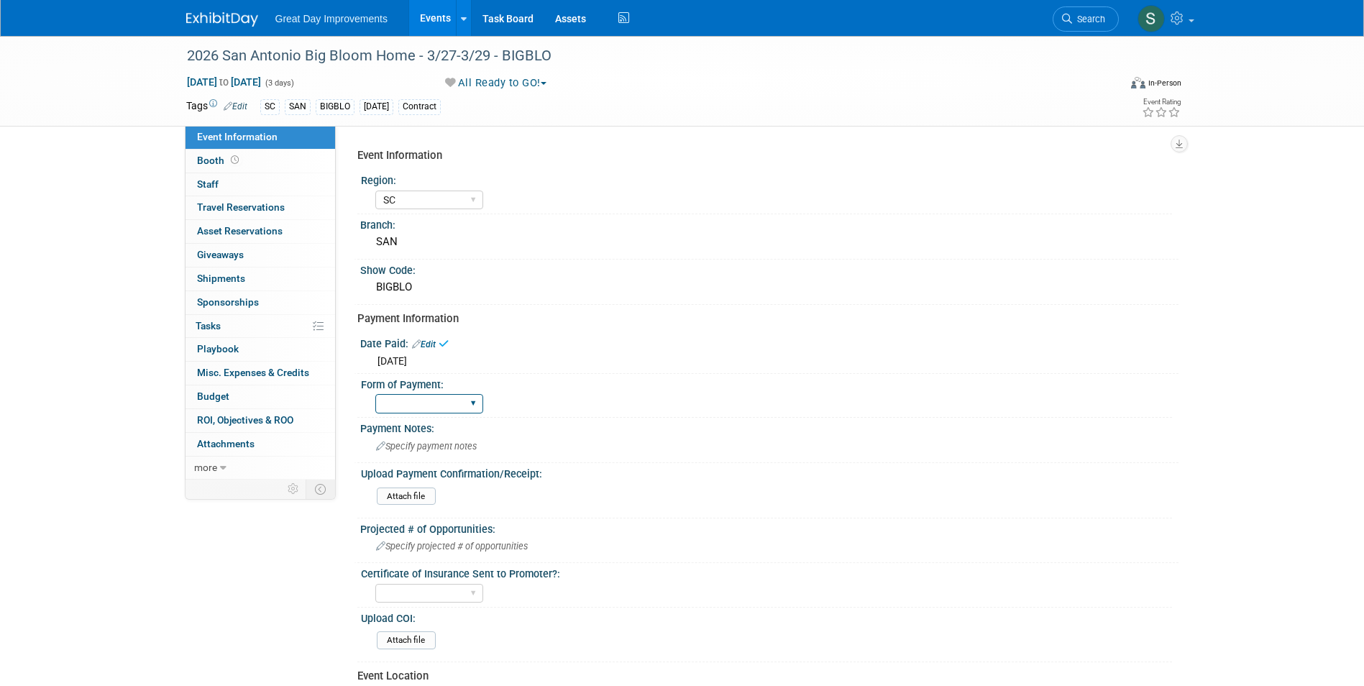
click at [443, 397] on select "Paid via CC Check Requested Pay at the Gate Other" at bounding box center [429, 403] width 108 height 19
click at [375, 394] on select "Paid via CC Check Requested Pay at the Gate Other" at bounding box center [429, 403] width 108 height 19
click at [441, 393] on div "Paid via CC Check Requested Pay at the Gate Other" at bounding box center [429, 403] width 108 height 27
click at [439, 401] on select "Paid via CC Check Requested Pay at the Gate Other" at bounding box center [429, 403] width 108 height 19
select select "Check Requested"
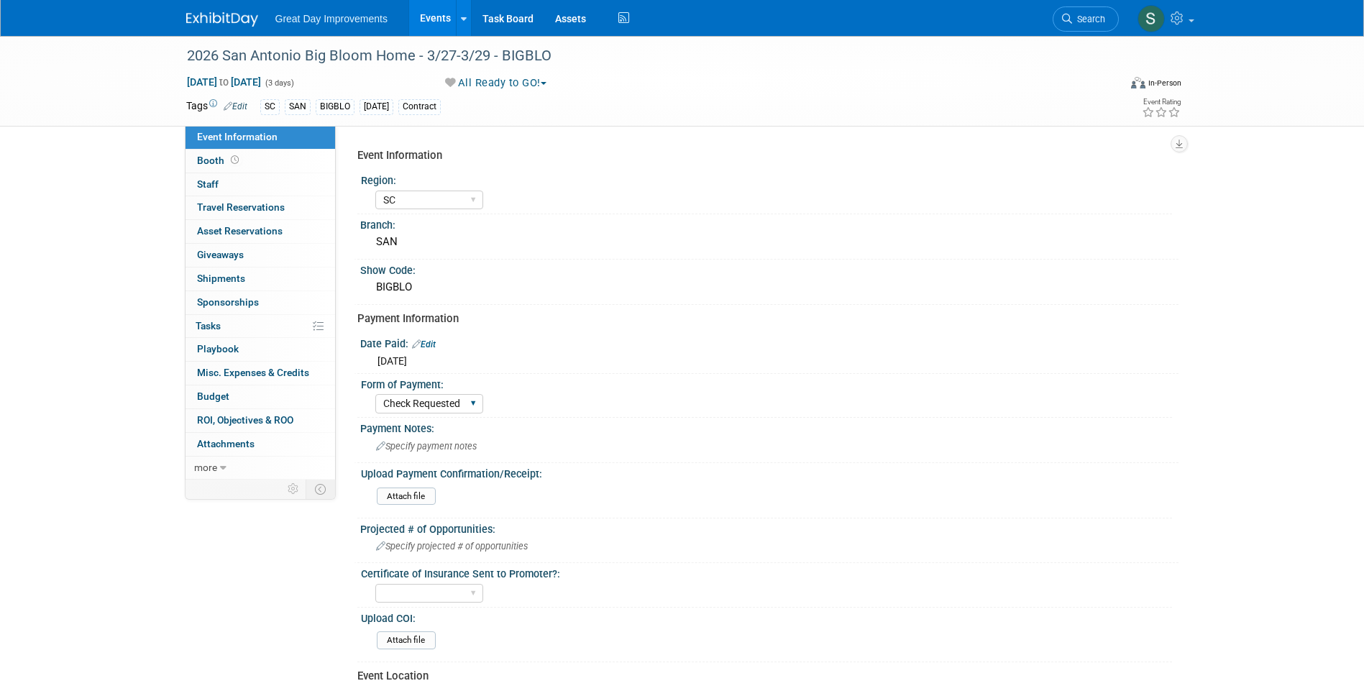
click at [375, 394] on select "Paid via CC Check Requested Pay at the Gate Other" at bounding box center [429, 403] width 108 height 19
click at [201, 8] on link at bounding box center [230, 12] width 89 height 12
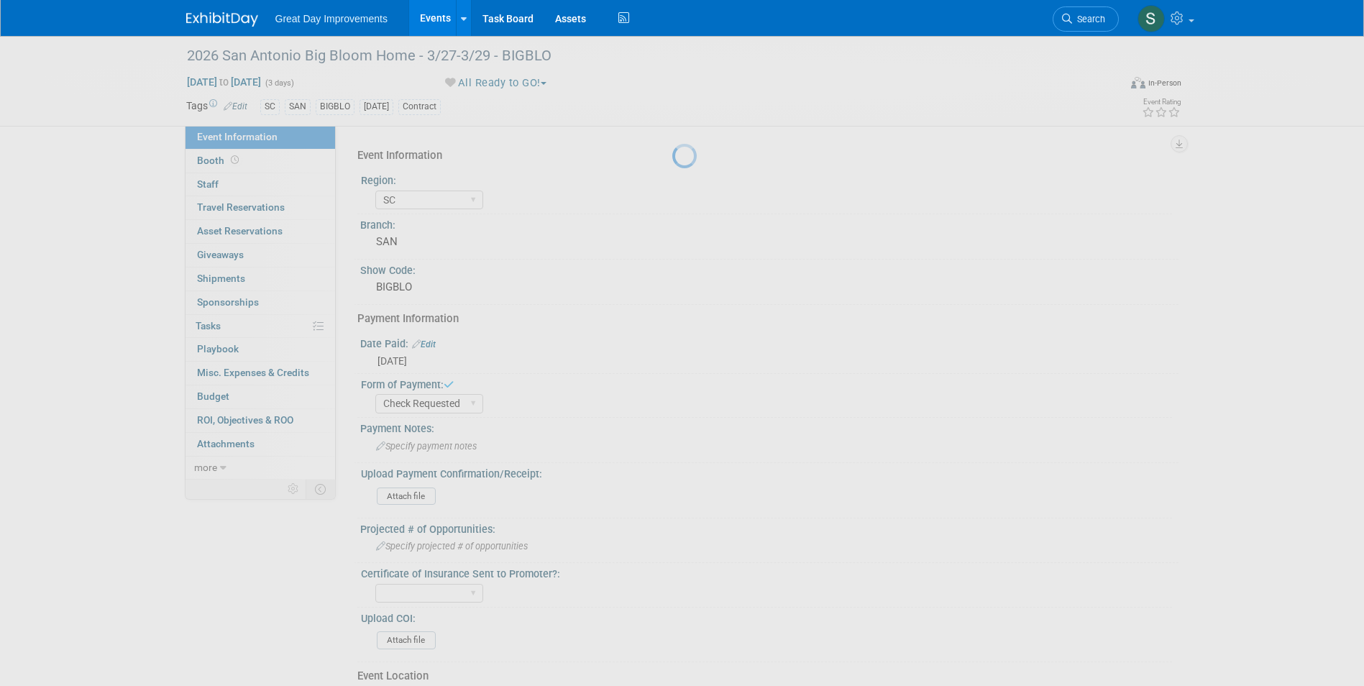
click at [204, 14] on img at bounding box center [222, 19] width 72 height 14
